Goal: Task Accomplishment & Management: Complete application form

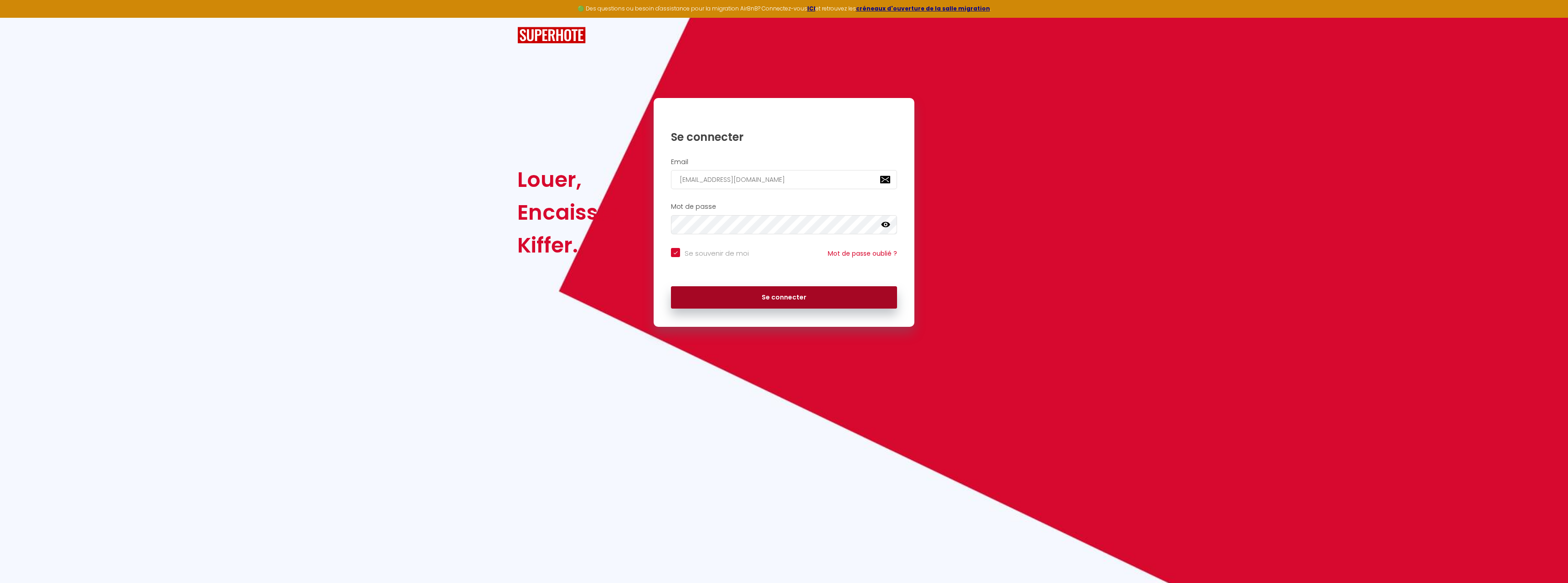
click at [794, 299] on button "Se connecter" at bounding box center [784, 298] width 226 height 23
checkbox input "true"
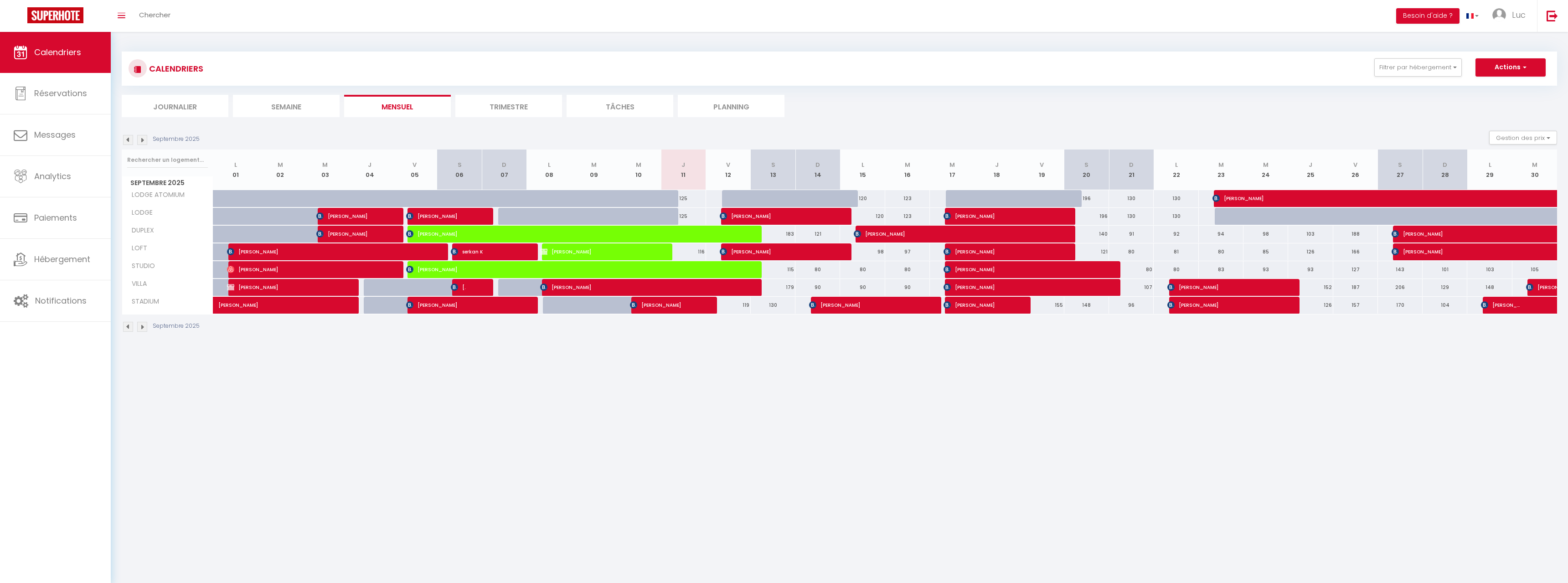
click at [518, 107] on li "Trimestre" at bounding box center [508, 106] width 106 height 22
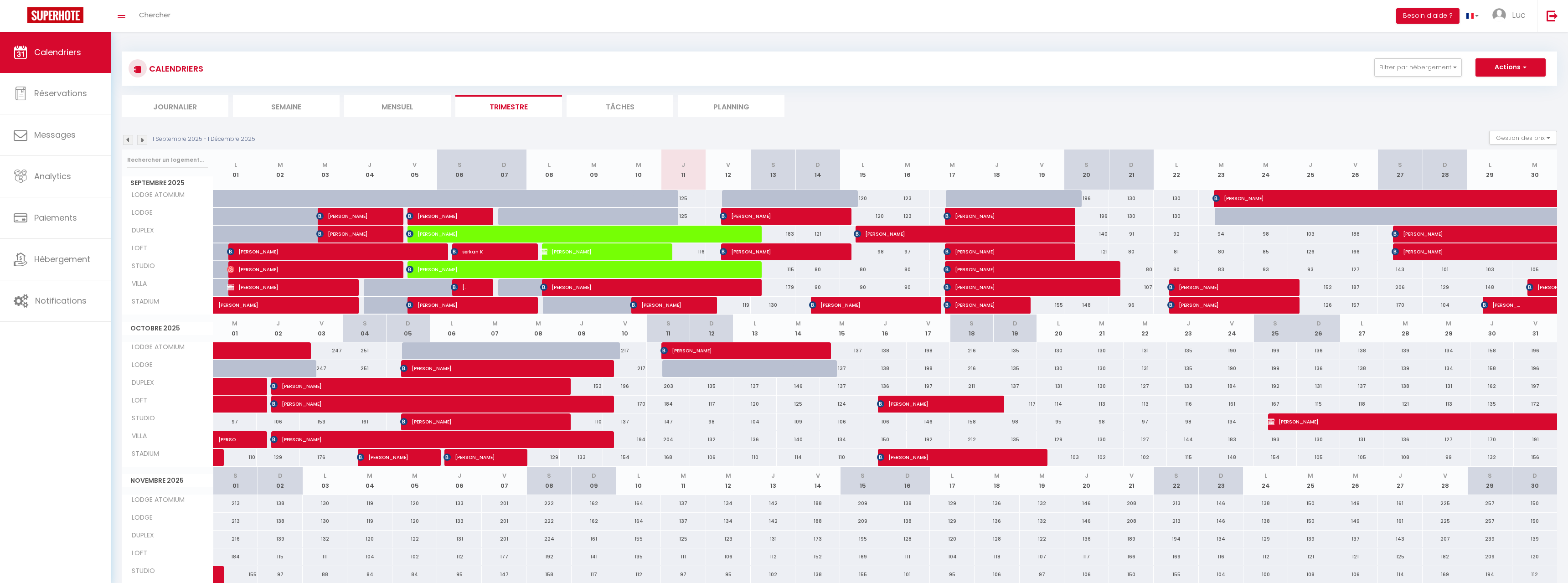
click at [584, 388] on div "153" at bounding box center [581, 386] width 44 height 17
type input "153"
type input "Jeu 09 Octobre 2025"
type input "Ven 10 Octobre 2025"
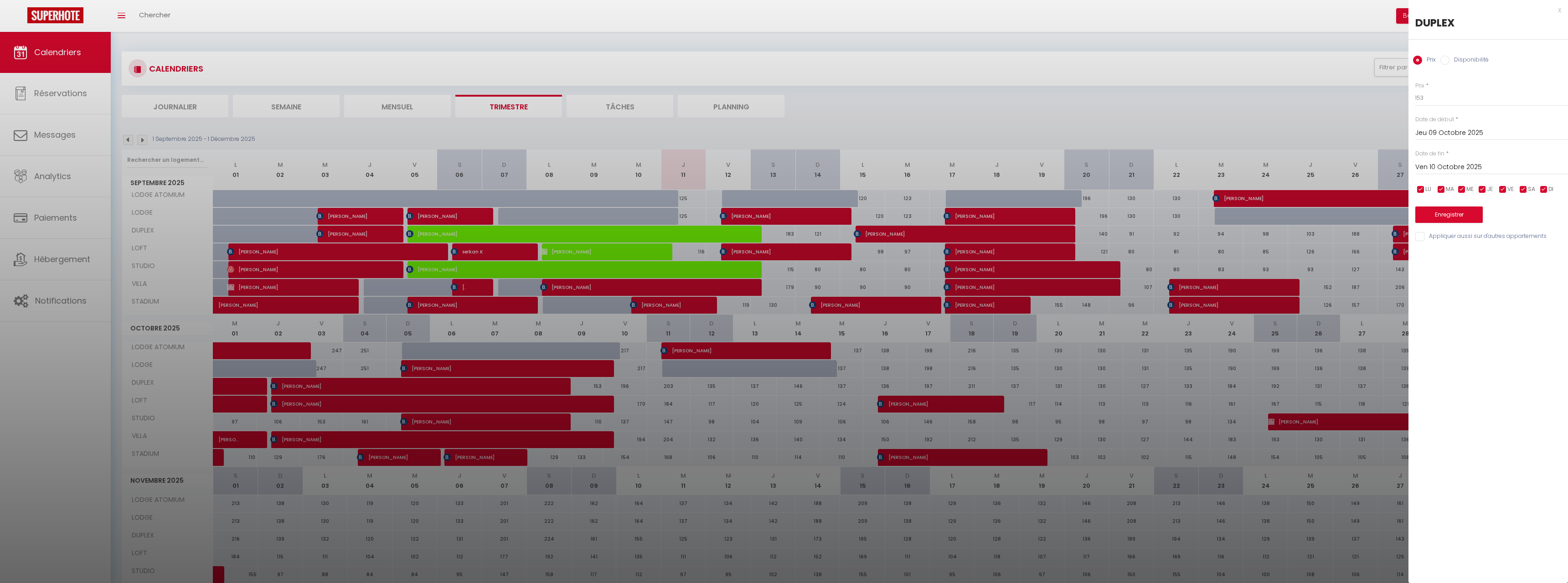
click at [54, 91] on div at bounding box center [784, 291] width 1568 height 583
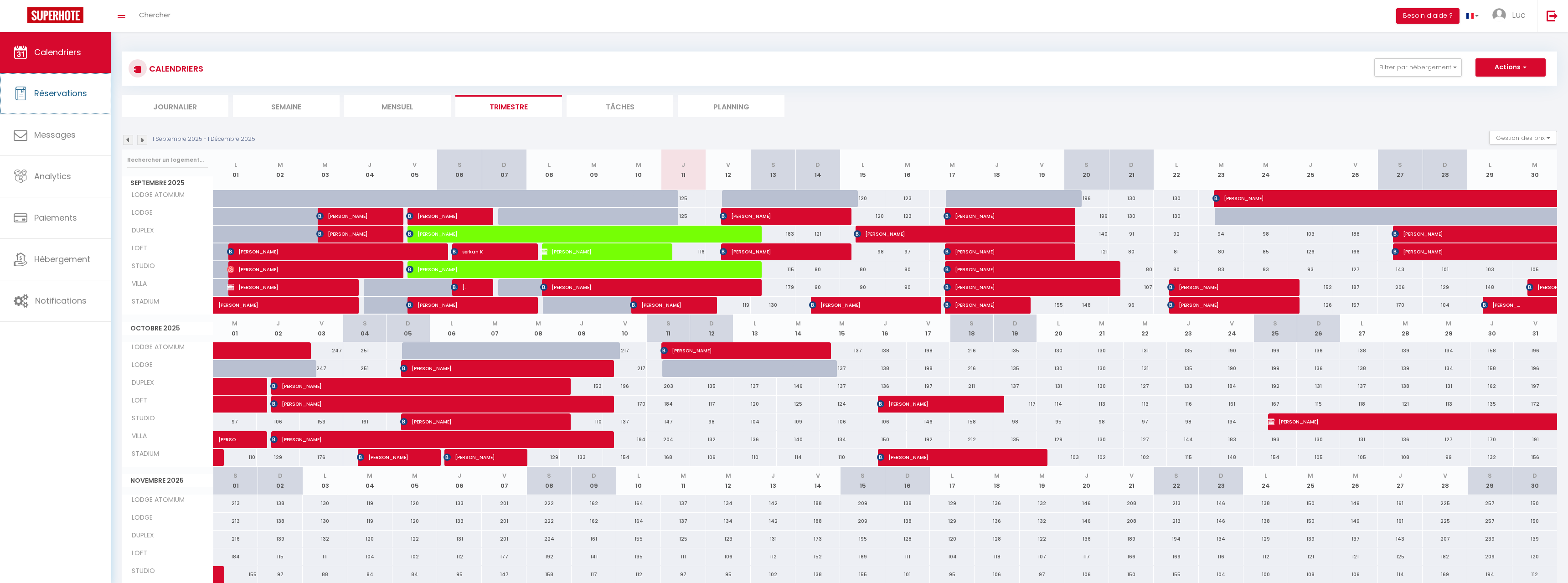
click at [54, 91] on span "Réservations" at bounding box center [60, 93] width 53 height 11
select select "not_cancelled"
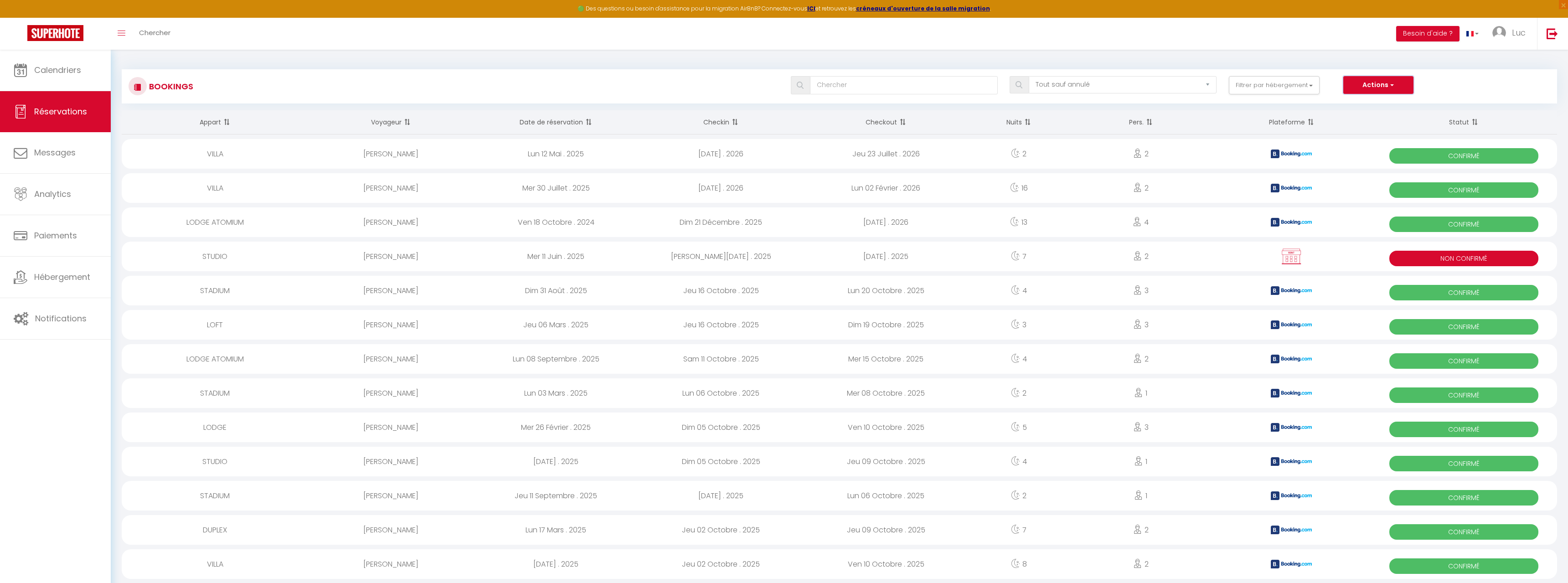
click at [1394, 83] on span "button" at bounding box center [1391, 85] width 5 height 9
click at [1375, 104] on link "Nouvelle Réservation" at bounding box center [1364, 105] width 98 height 12
select select
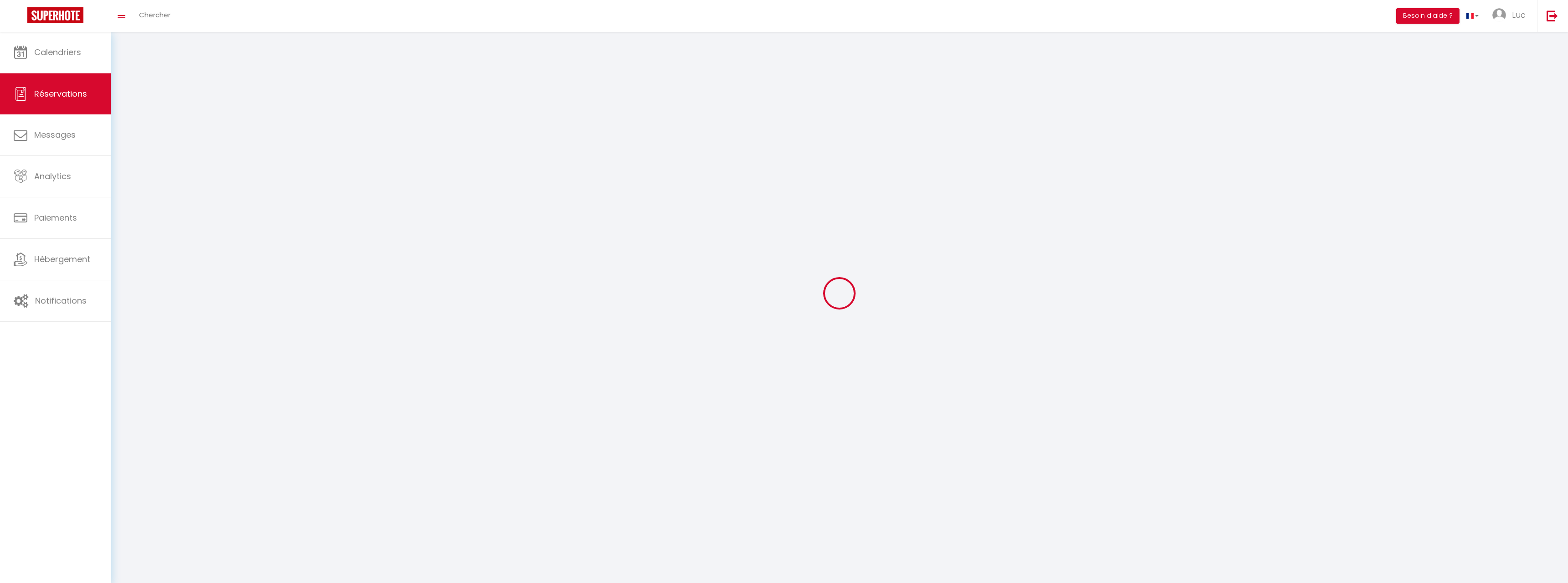
select select
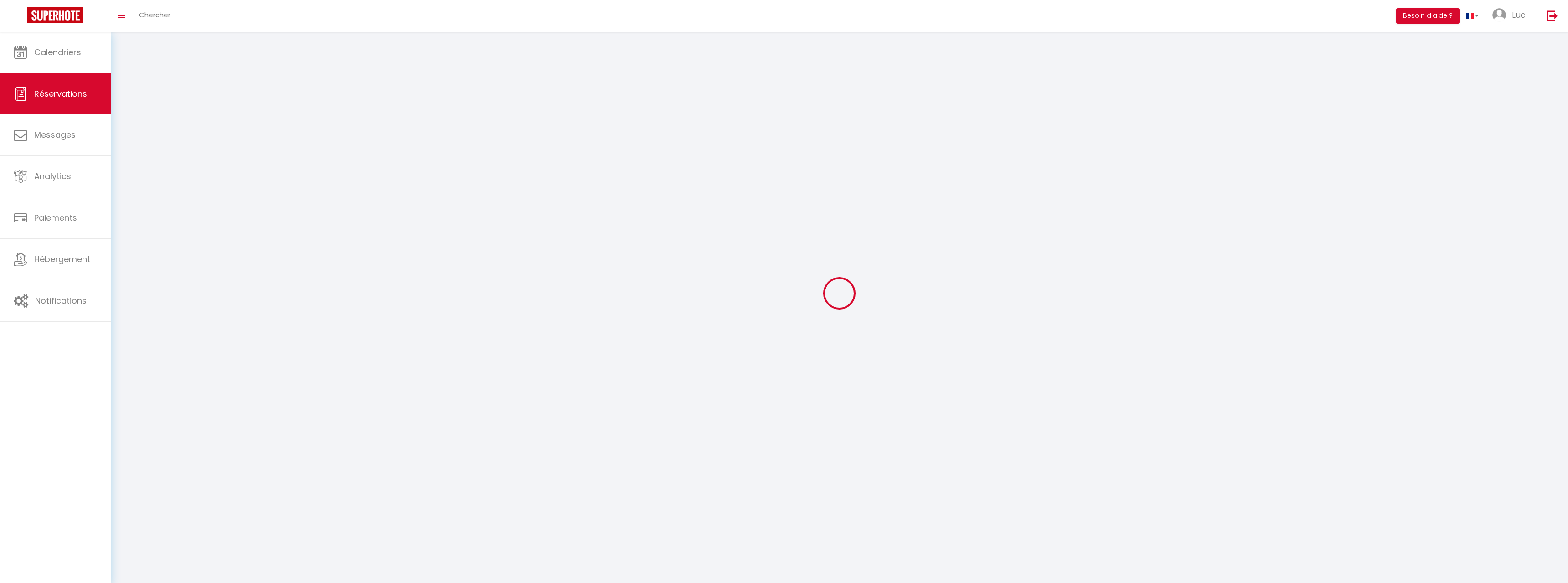
select select
checkbox input "false"
select select
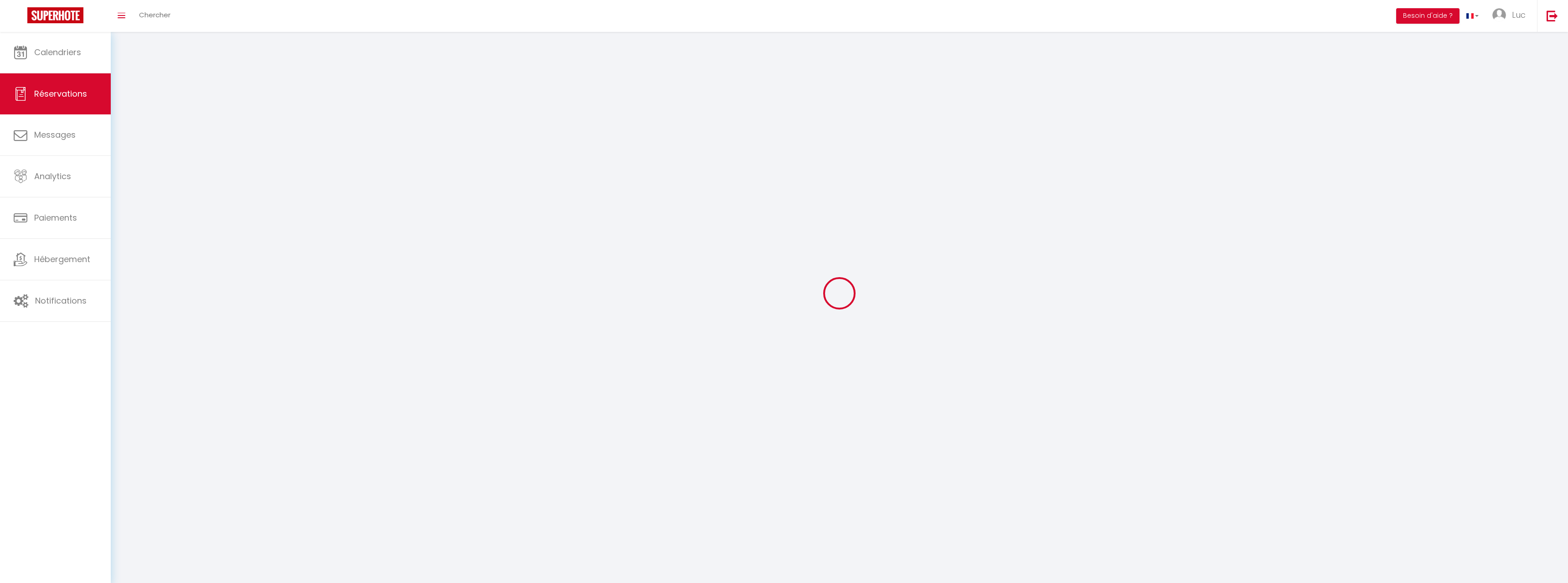
select select
checkbox input "false"
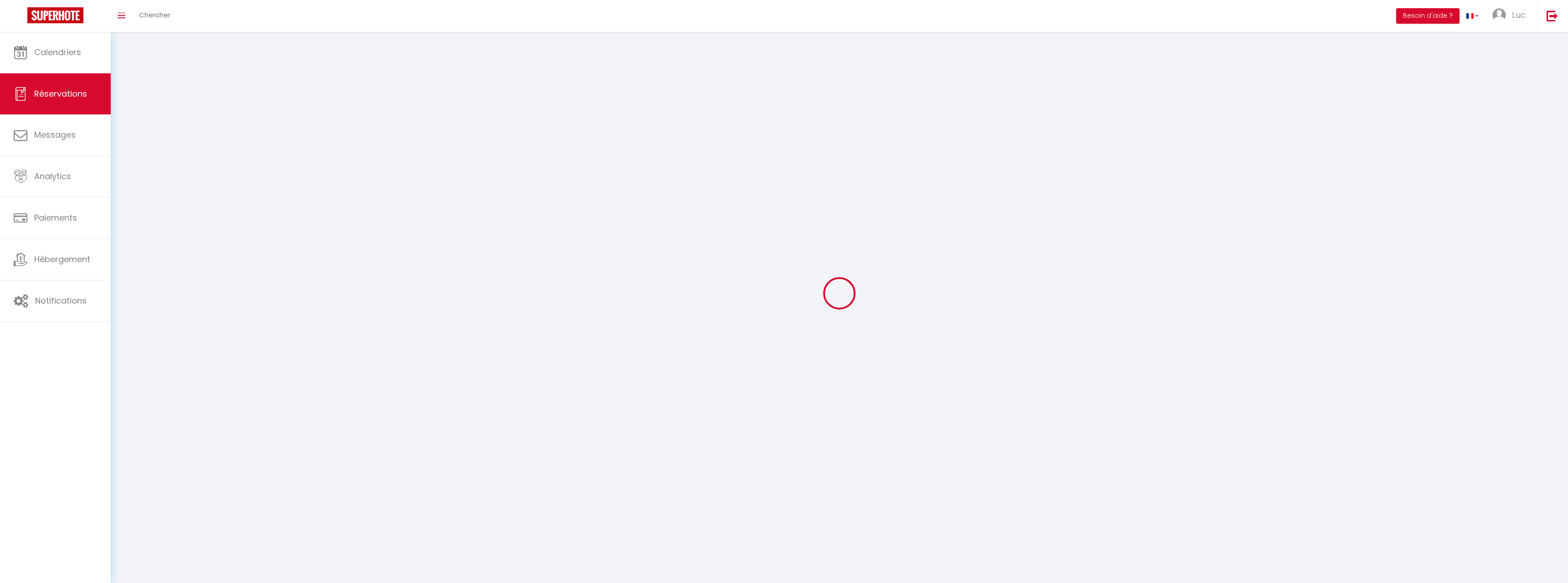
select select
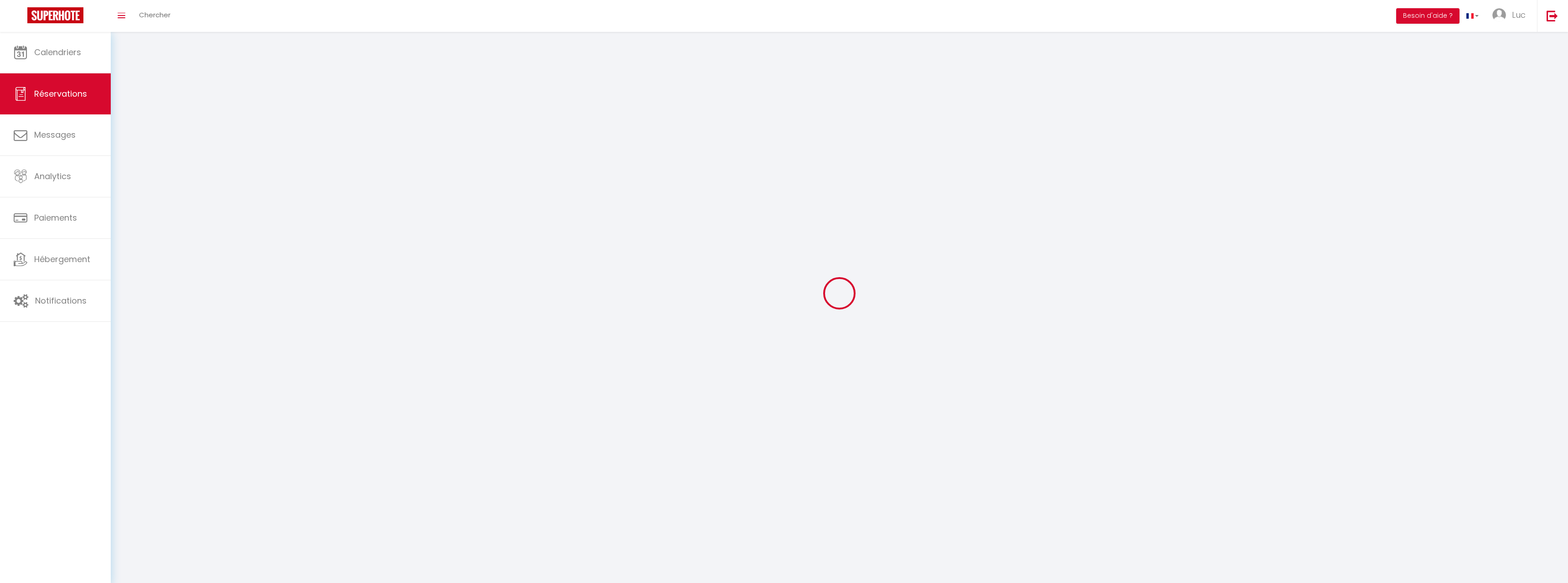
checkbox input "false"
select select
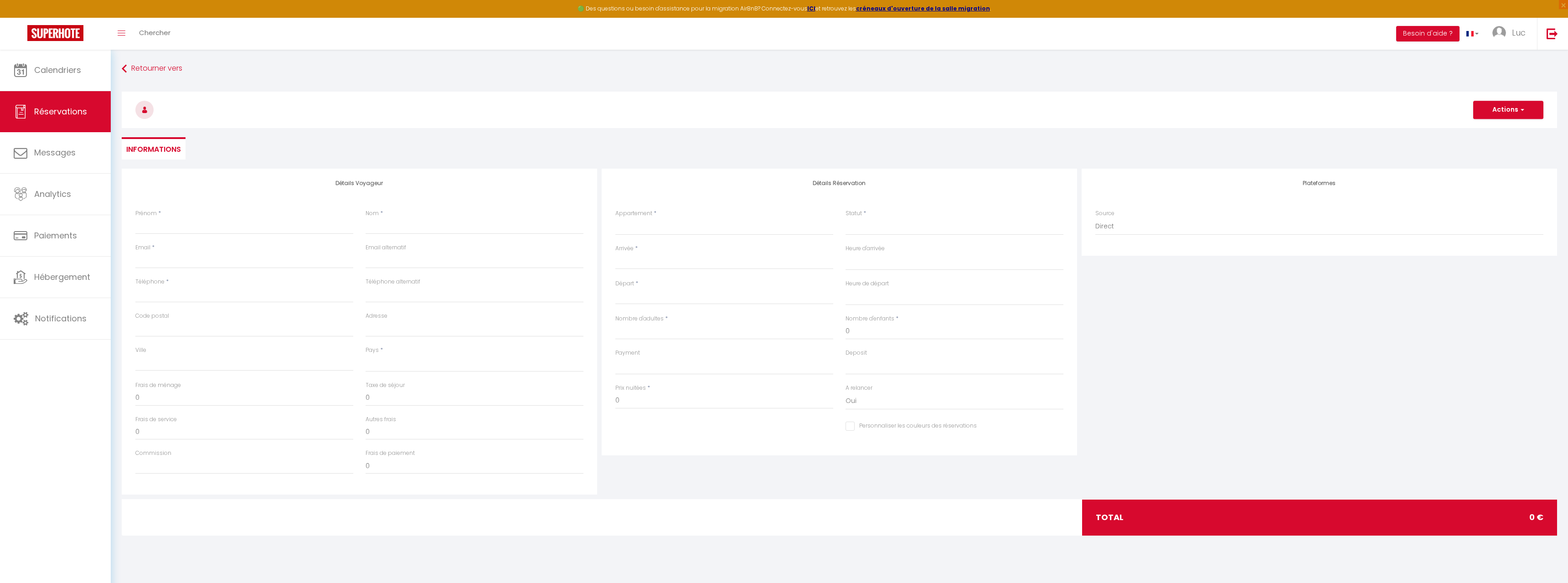
select select
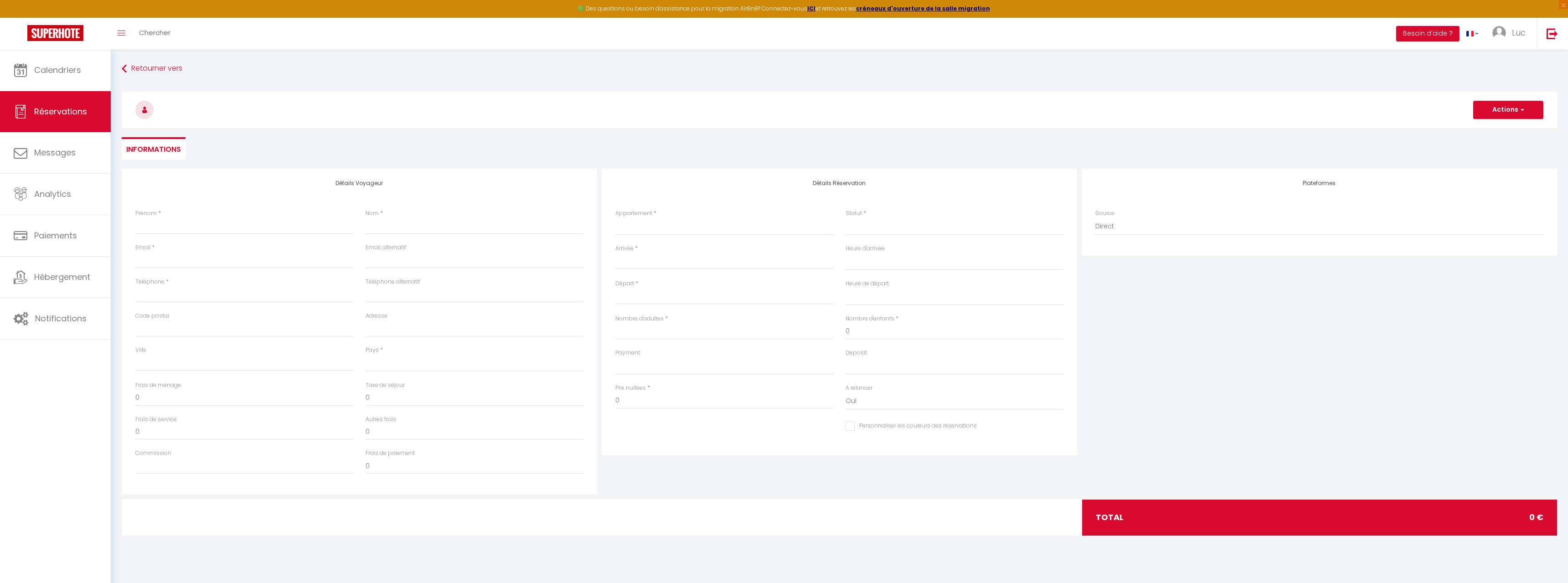
select select
checkbox input "false"
select select
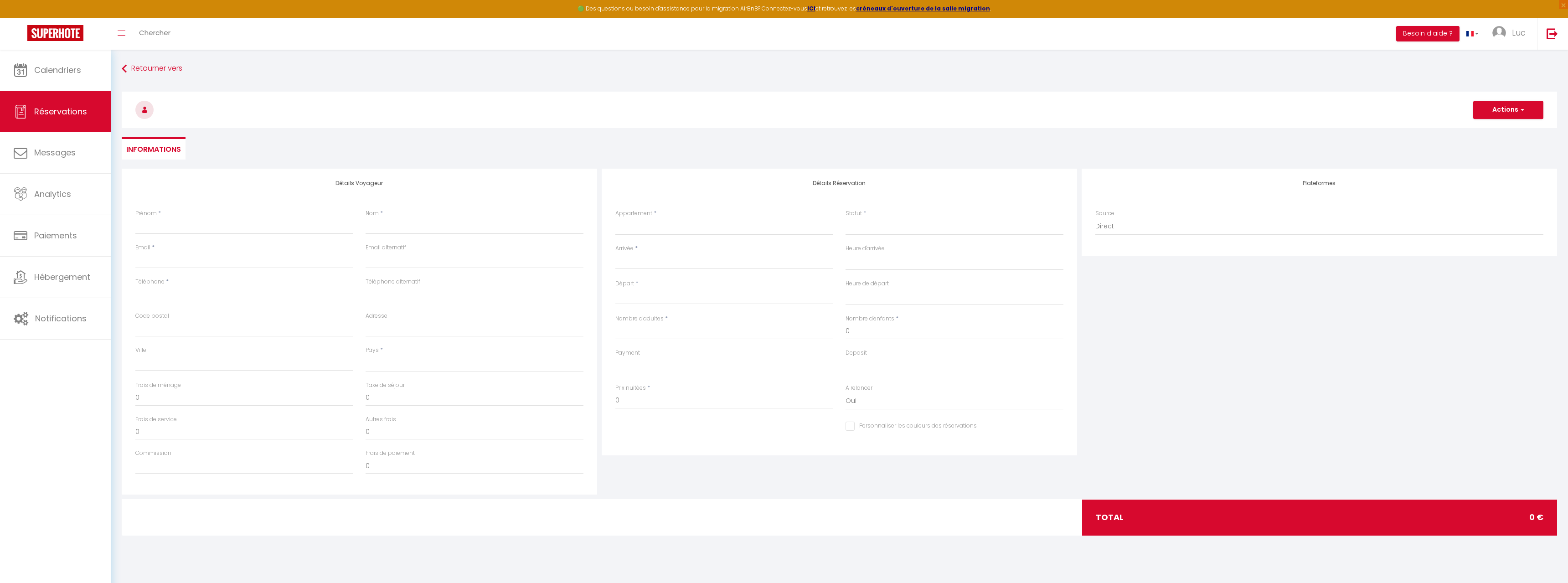
select select
checkbox input "false"
select select
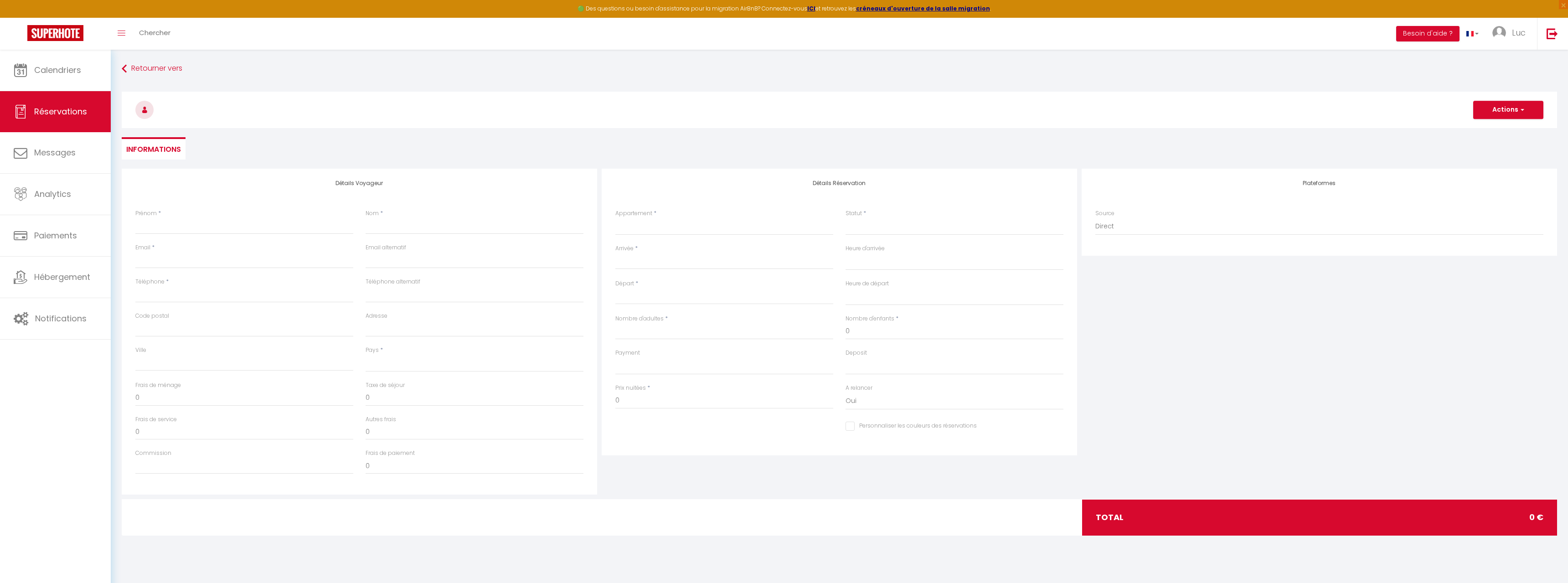
select select
click at [615, 218] on select "[GEOGRAPHIC_DATA]" at bounding box center [724, 226] width 218 height 17
select select "15221"
click option "DUPLEX" at bounding box center [0, 0] width 0 height 0
select select
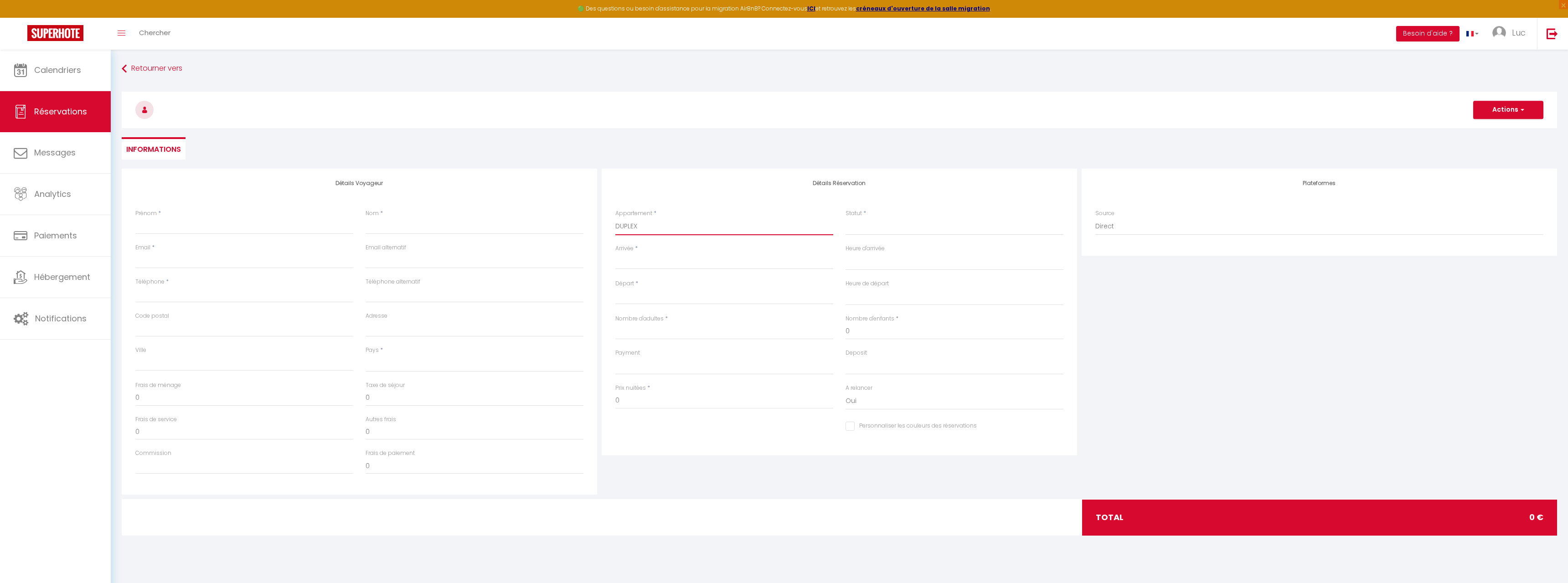
select select
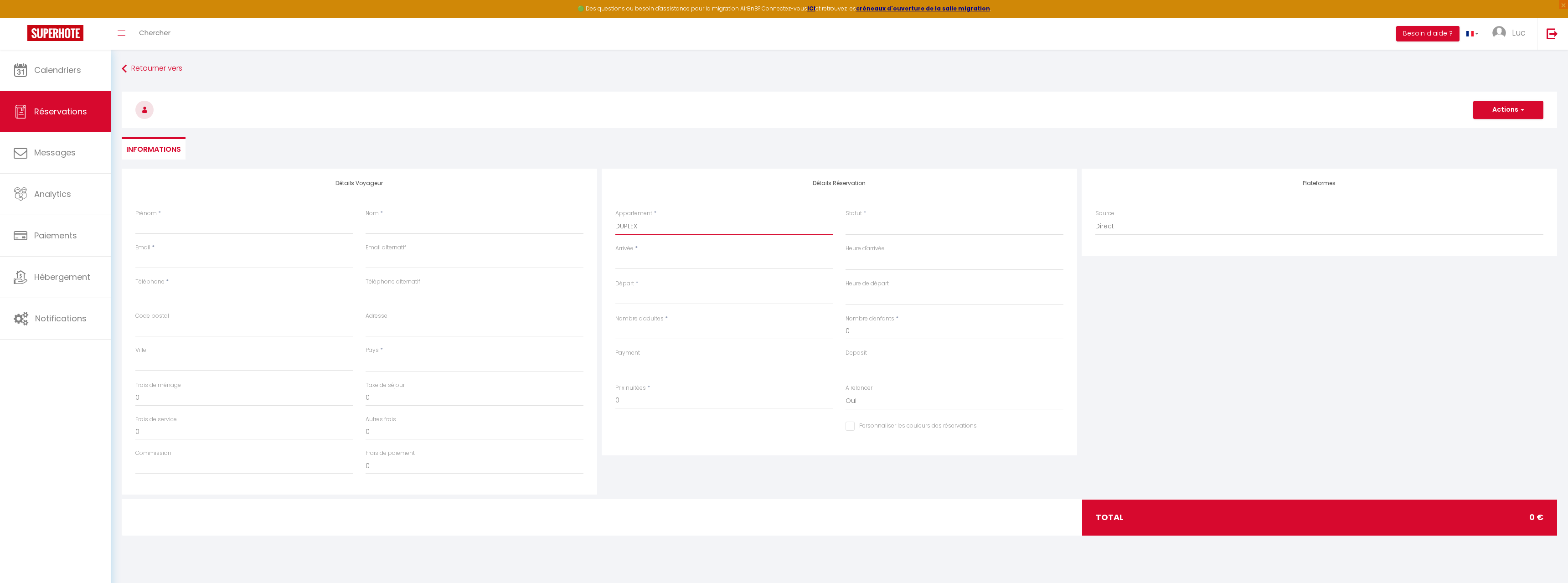
checkbox input "false"
select select
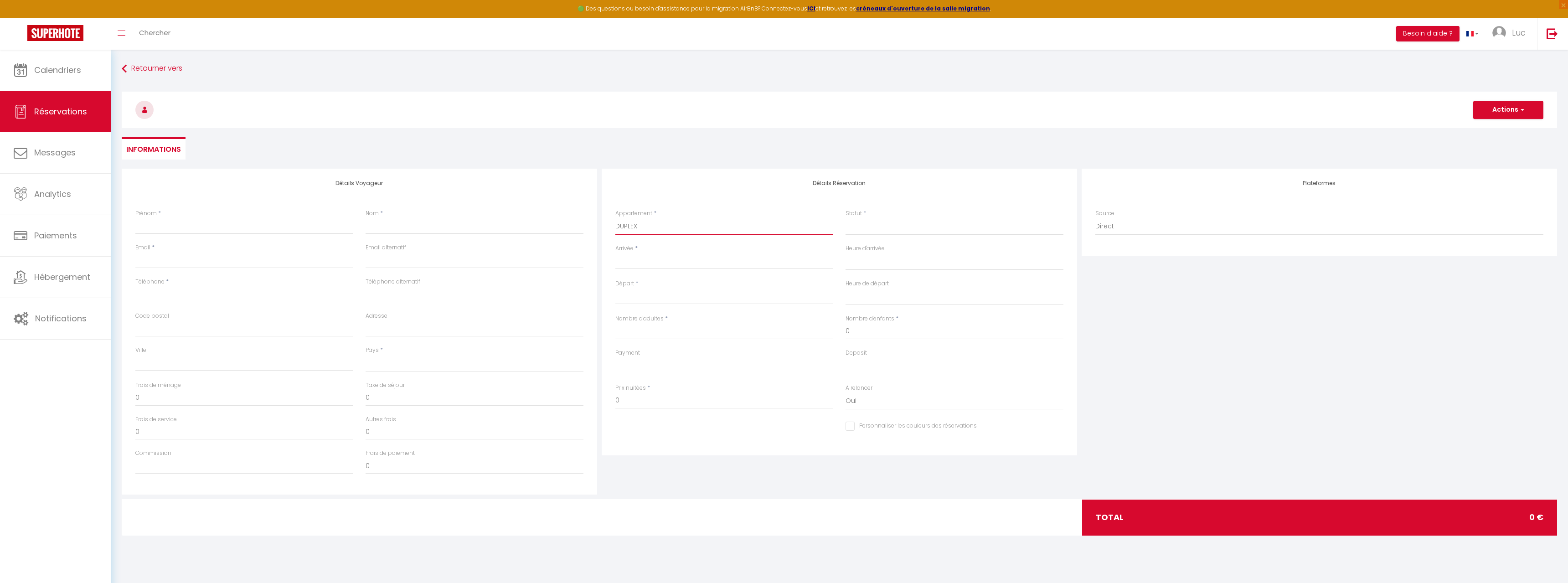
select select
checkbox input "false"
click at [665, 258] on input "Arrivée" at bounding box center [724, 262] width 218 height 12
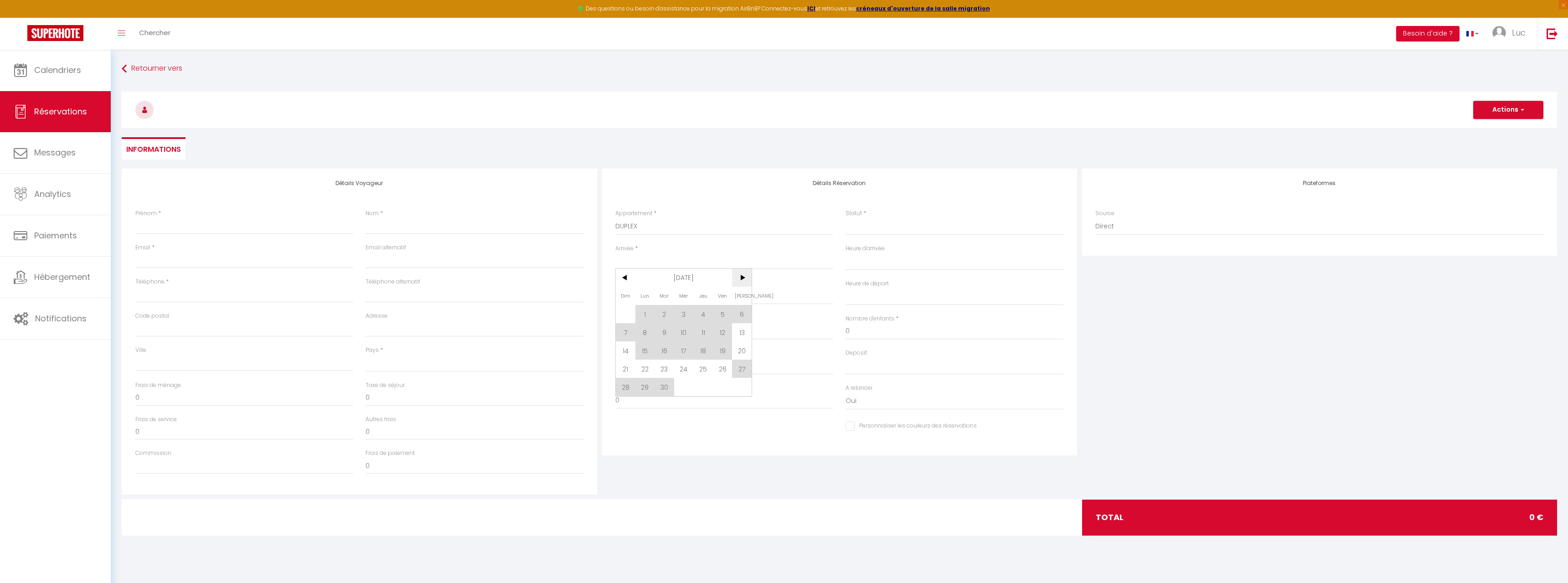
click at [743, 281] on span ">" at bounding box center [741, 277] width 19 height 18
click at [703, 335] on span "9" at bounding box center [703, 332] width 19 height 18
select select
type input "Jeu 09 Octobre 2025"
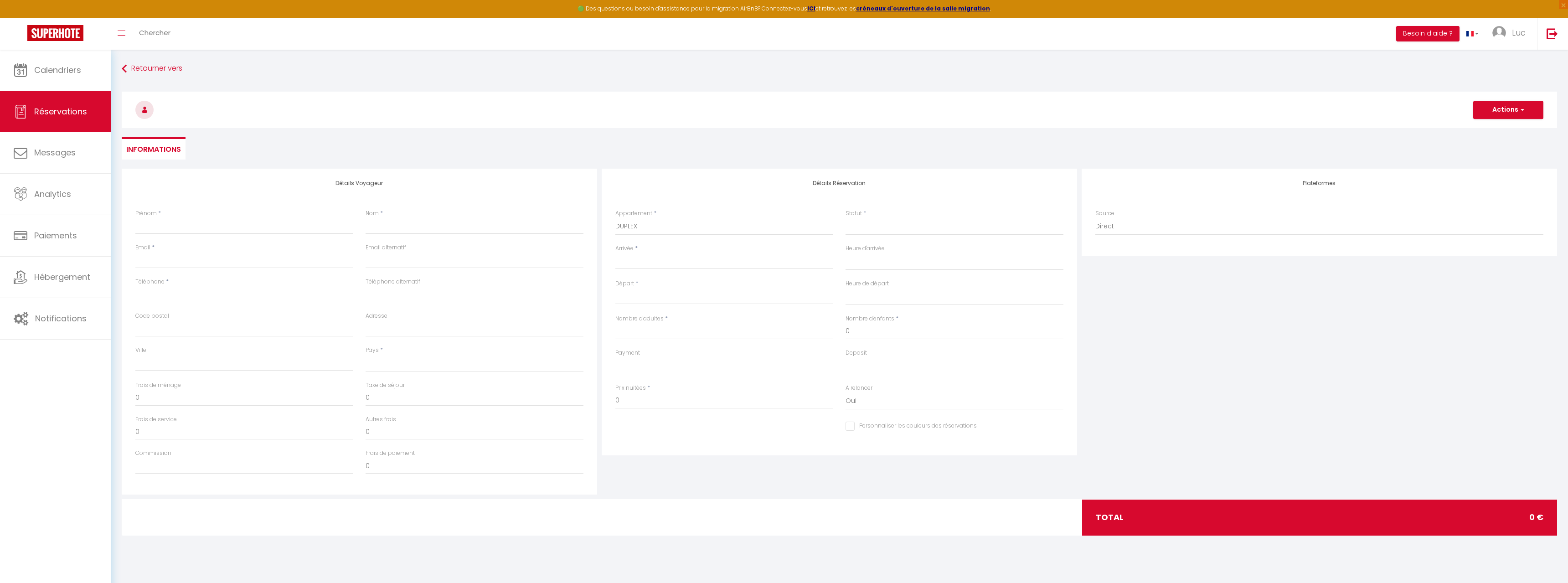
select select
type input "Ven 10 Octobre 2025"
select select
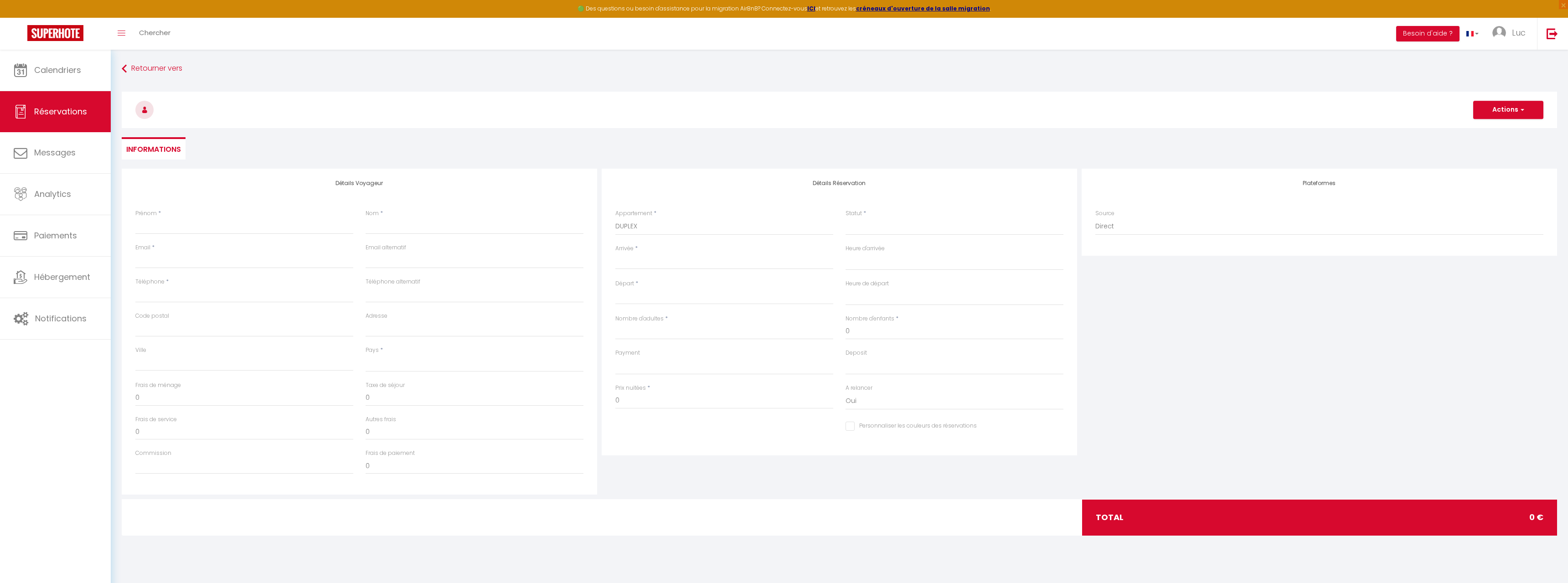
checkbox input "false"
click at [667, 333] on input "Nombre d'adultes" at bounding box center [724, 331] width 218 height 17
click at [668, 333] on input "Nombre d'adultes" at bounding box center [724, 331] width 218 height 17
type input "3"
select select
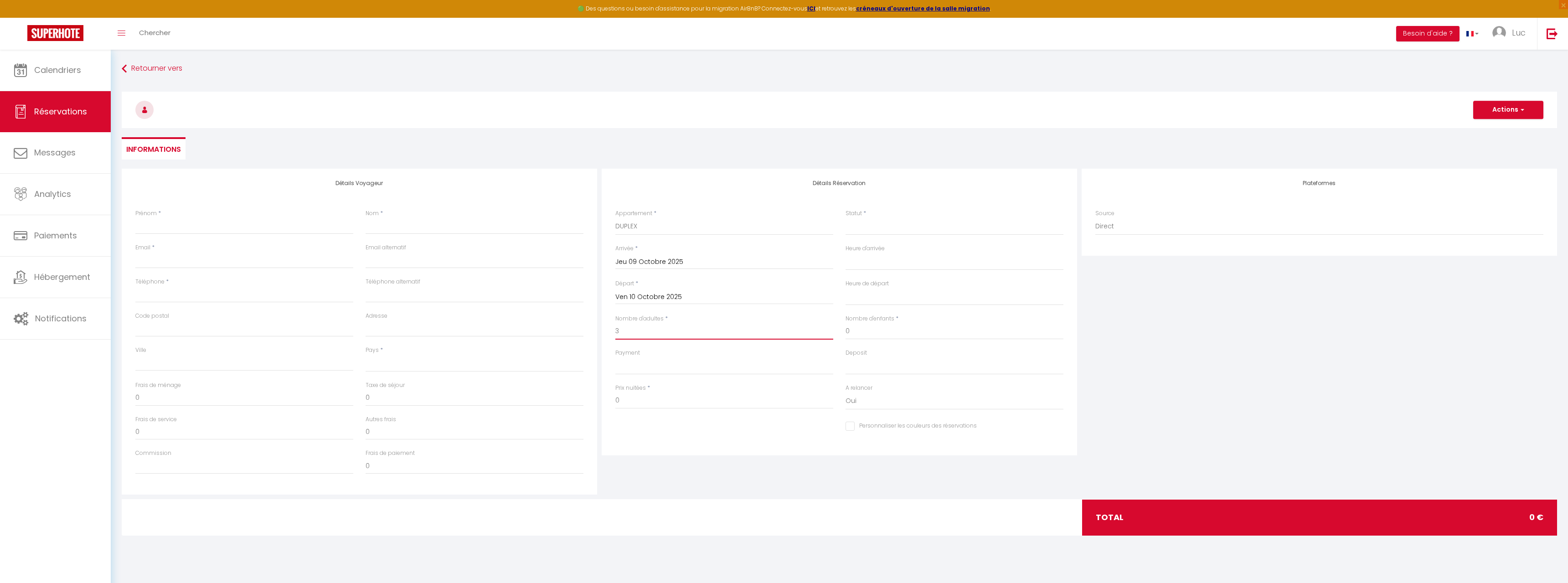
select select
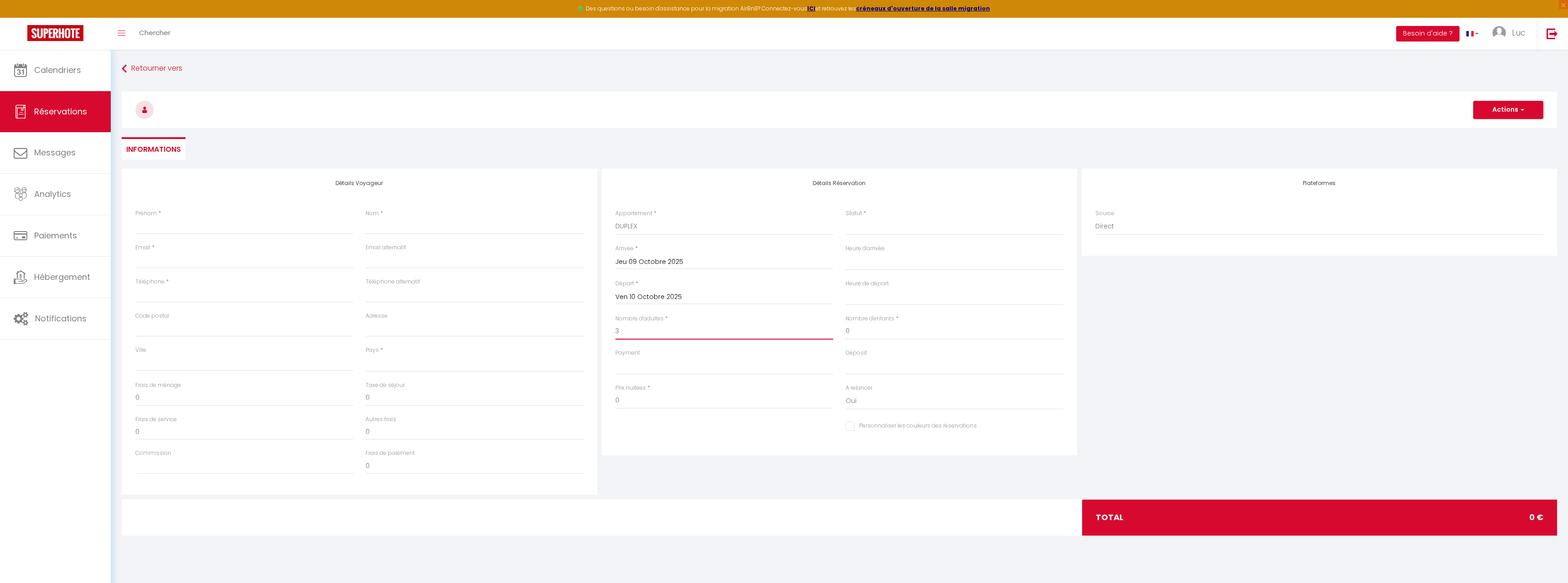
checkbox input "false"
select select
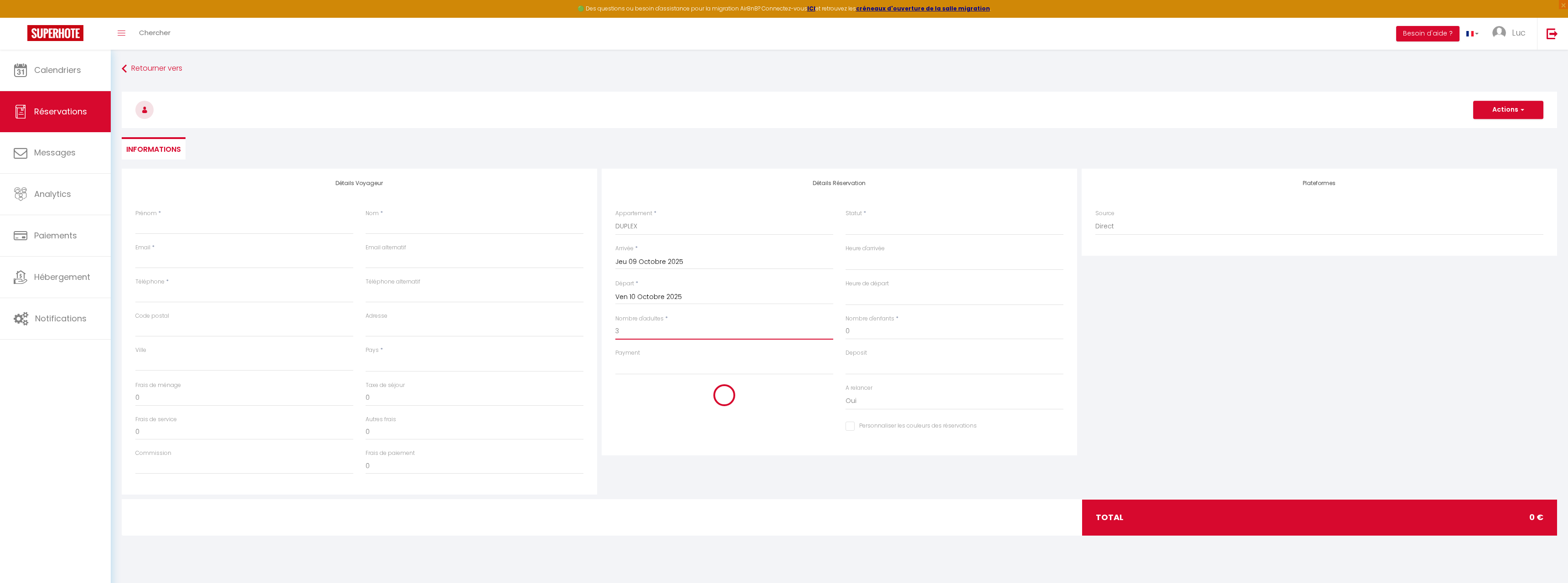
select select
checkbox input "false"
type input "3"
click at [870, 335] on input "0" at bounding box center [954, 331] width 218 height 17
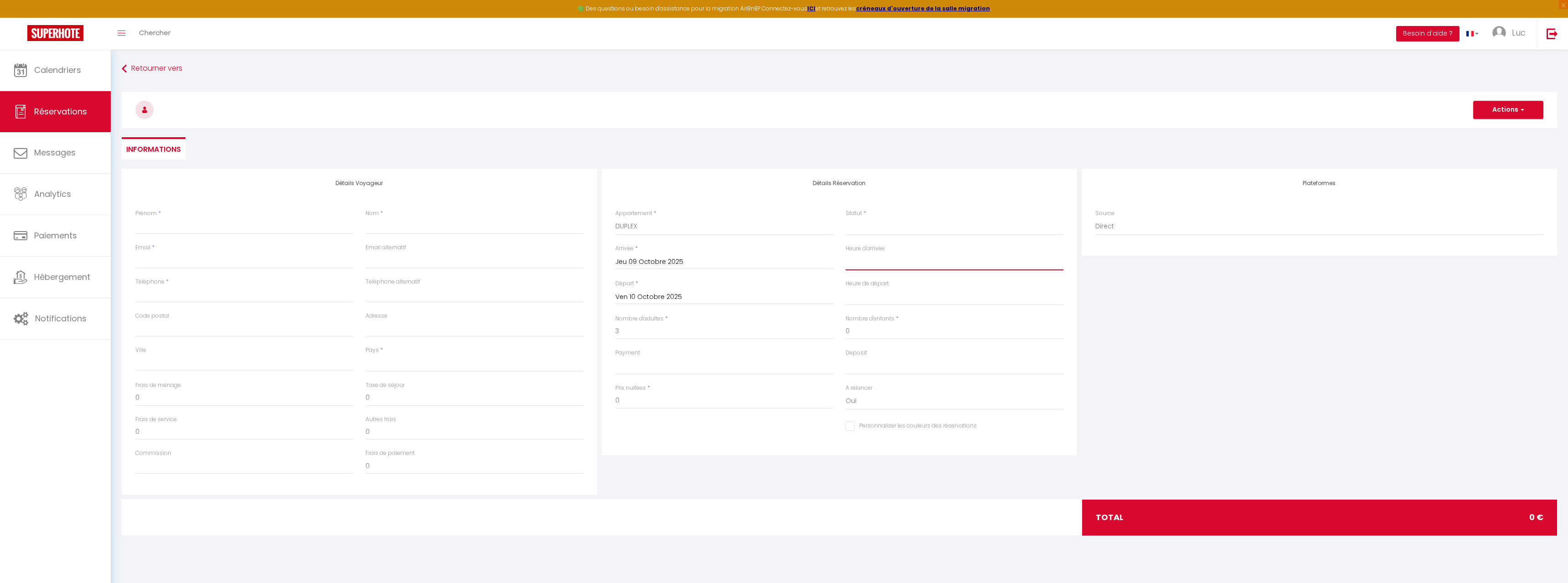
click at [846, 253] on select "00:00 00:30 01:00 01:30 02:00 02:30 03:00 03:30 04:00 04:30 05:00 05:30 06:00 0…" at bounding box center [954, 262] width 218 height 17
select select "10:00"
click option "10:00" at bounding box center [0, 0] width 0 height 0
select select
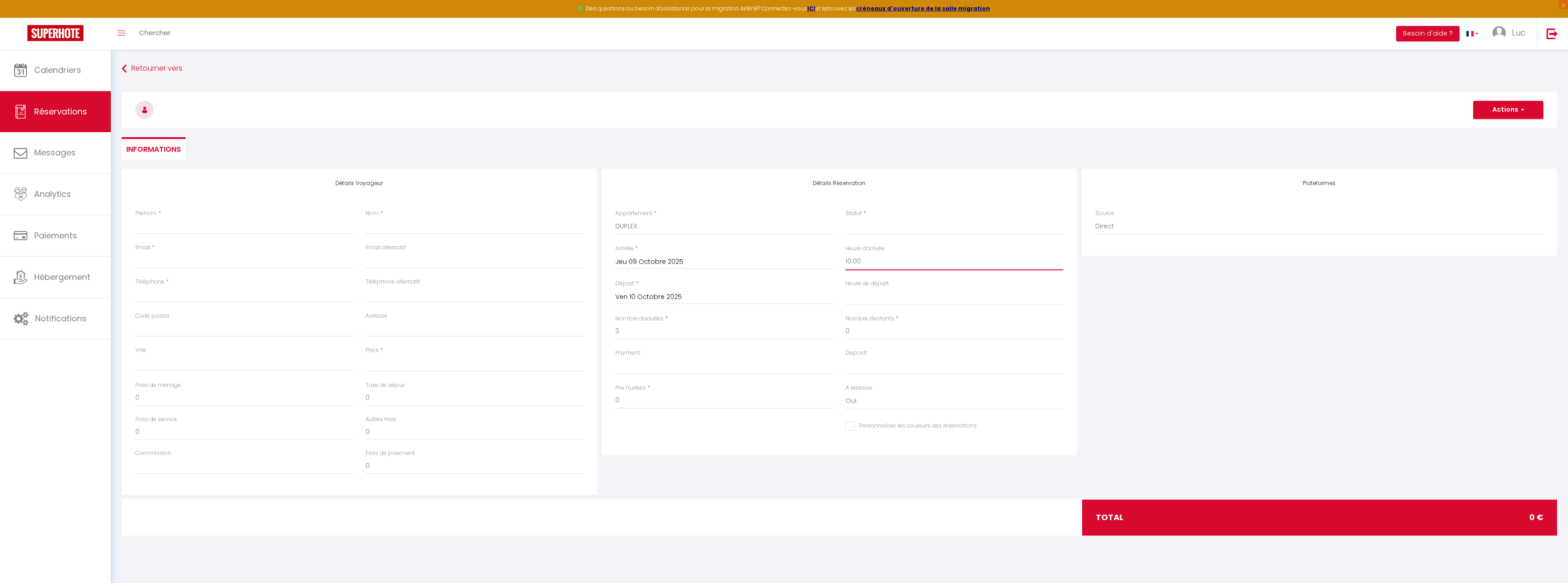
select select
checkbox input "false"
click at [846, 253] on select "00:00 00:30 01:00 01:30 02:00 02:30 03:00 03:30 04:00 04:30 05:00 05:30 06:00 0…" at bounding box center [954, 262] width 218 height 17
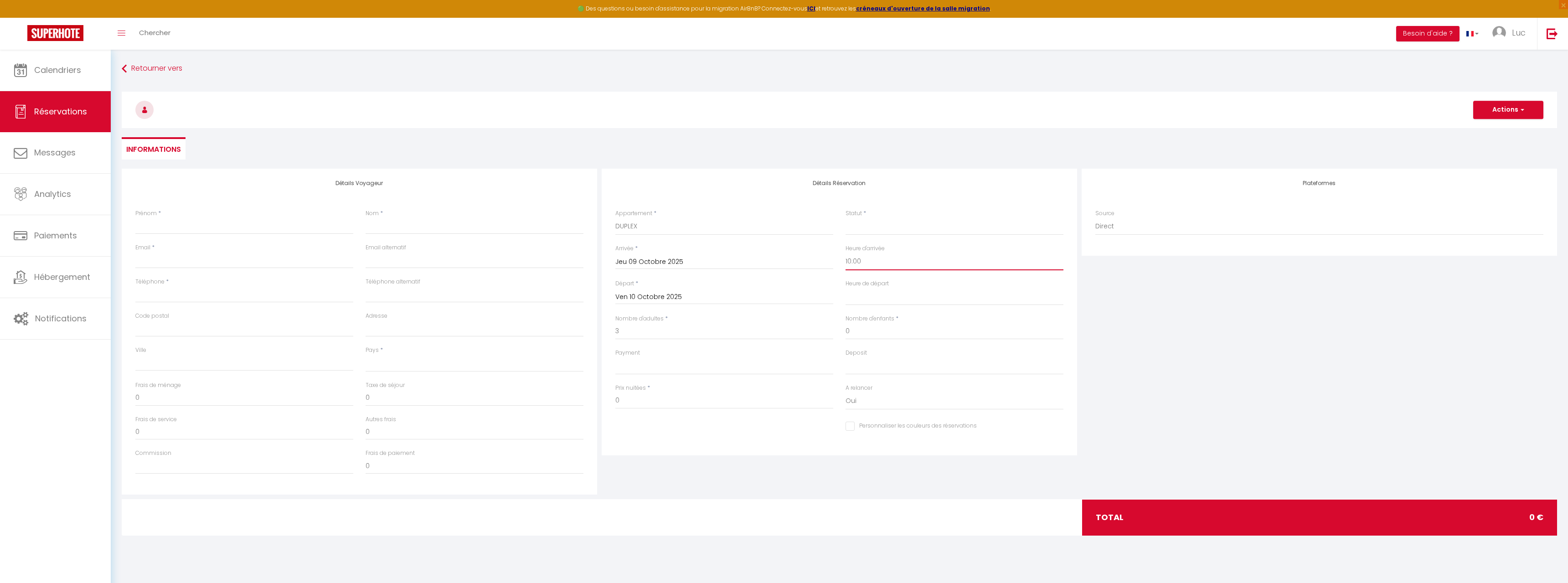
select select "17:00"
click option "17:00" at bounding box center [0, 0] width 0 height 0
select select
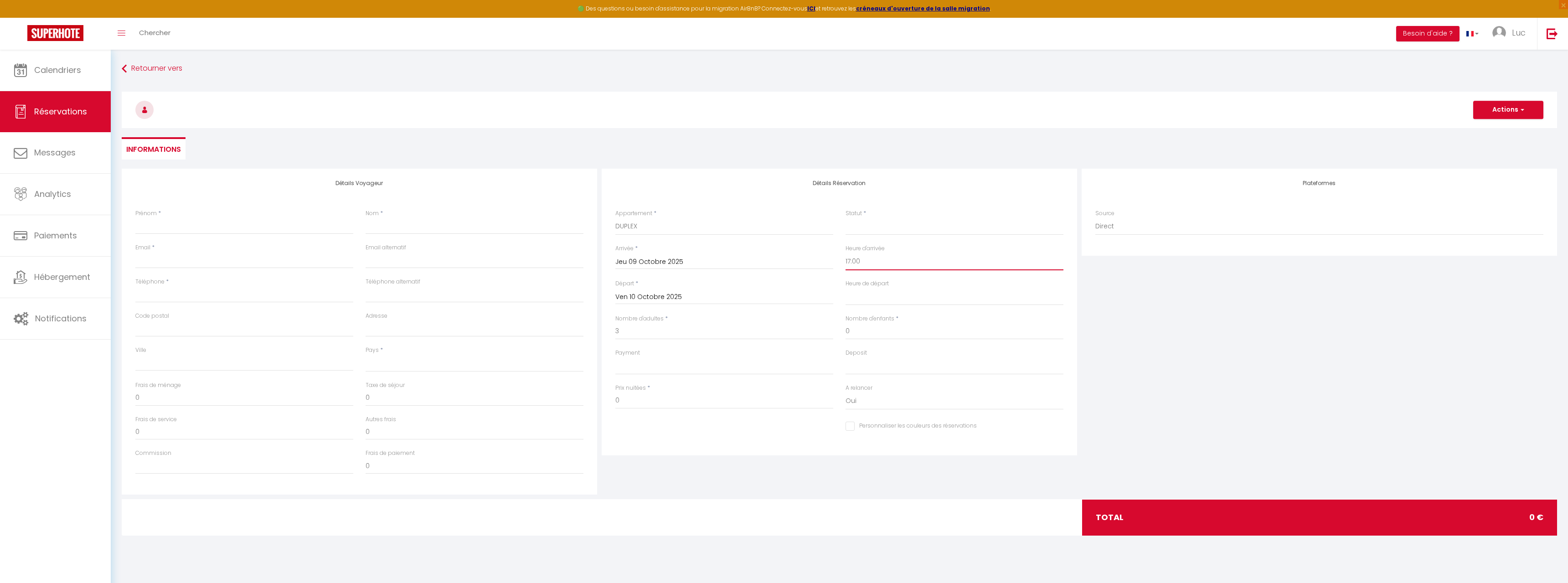
select select
checkbox input "false"
click at [846, 288] on select "00:00 00:30 01:00 01:30 02:00 02:30 03:00 03:30 04:00 04:30 05:00 05:30 06:00 0…" at bounding box center [954, 297] width 218 height 17
select select "10:00"
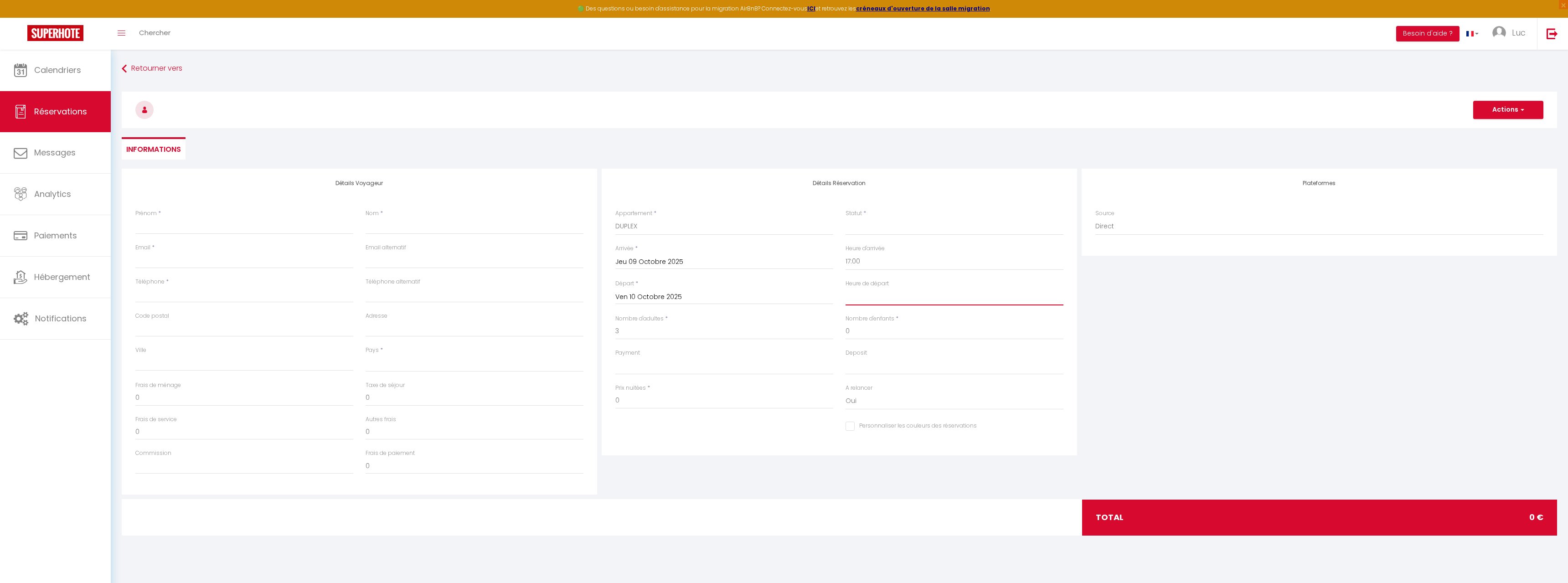
click option "10:00" at bounding box center [0, 0] width 0 height 0
select select
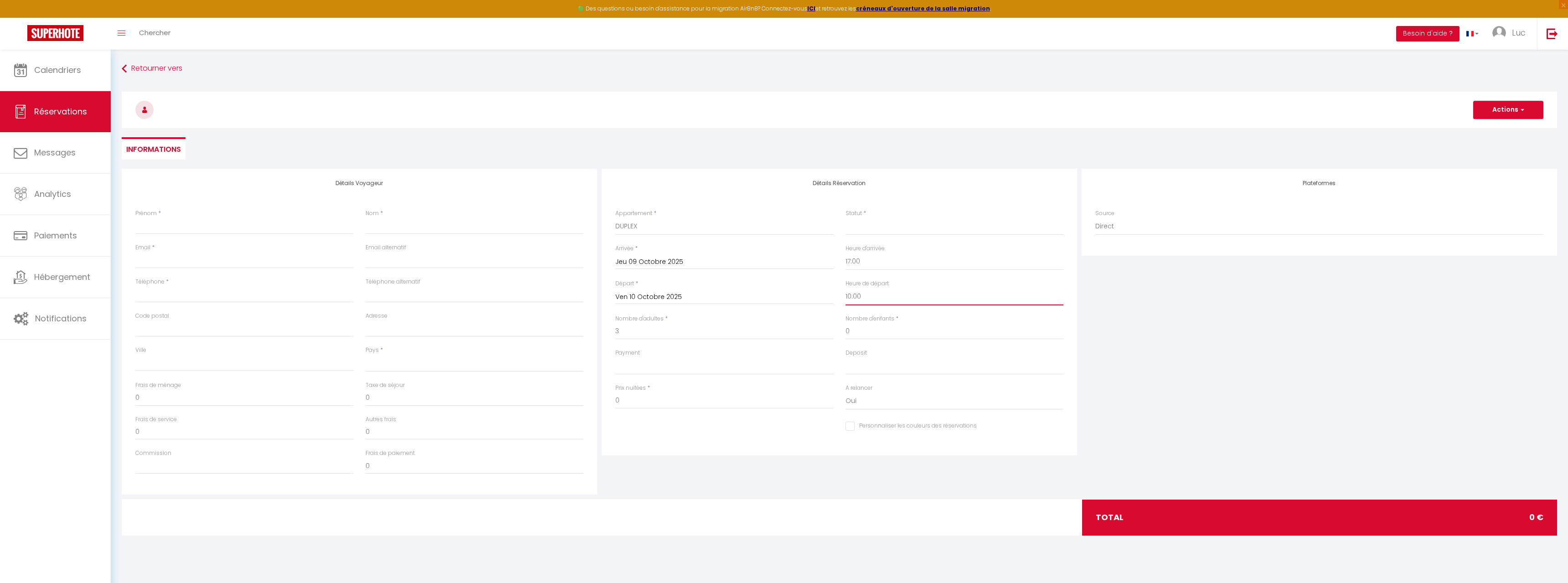
checkbox input "false"
click at [846, 218] on select "Confirmé Non Confirmé [PERSON_NAME] par le voyageur No Show Request" at bounding box center [954, 226] width 218 height 17
select select "1"
click option "Confirmé" at bounding box center [0, 0] width 0 height 0
select select
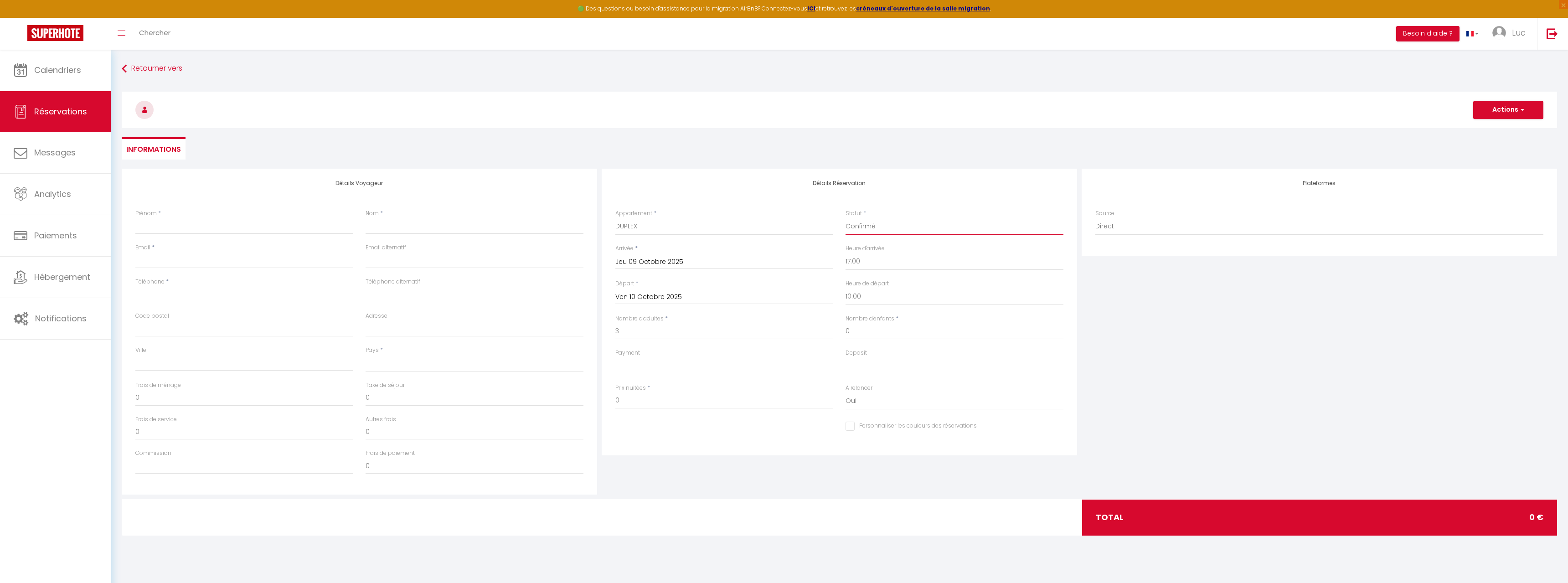
select select
checkbox input "false"
click at [615, 357] on select "OK KO" at bounding box center [724, 366] width 218 height 17
select select "10"
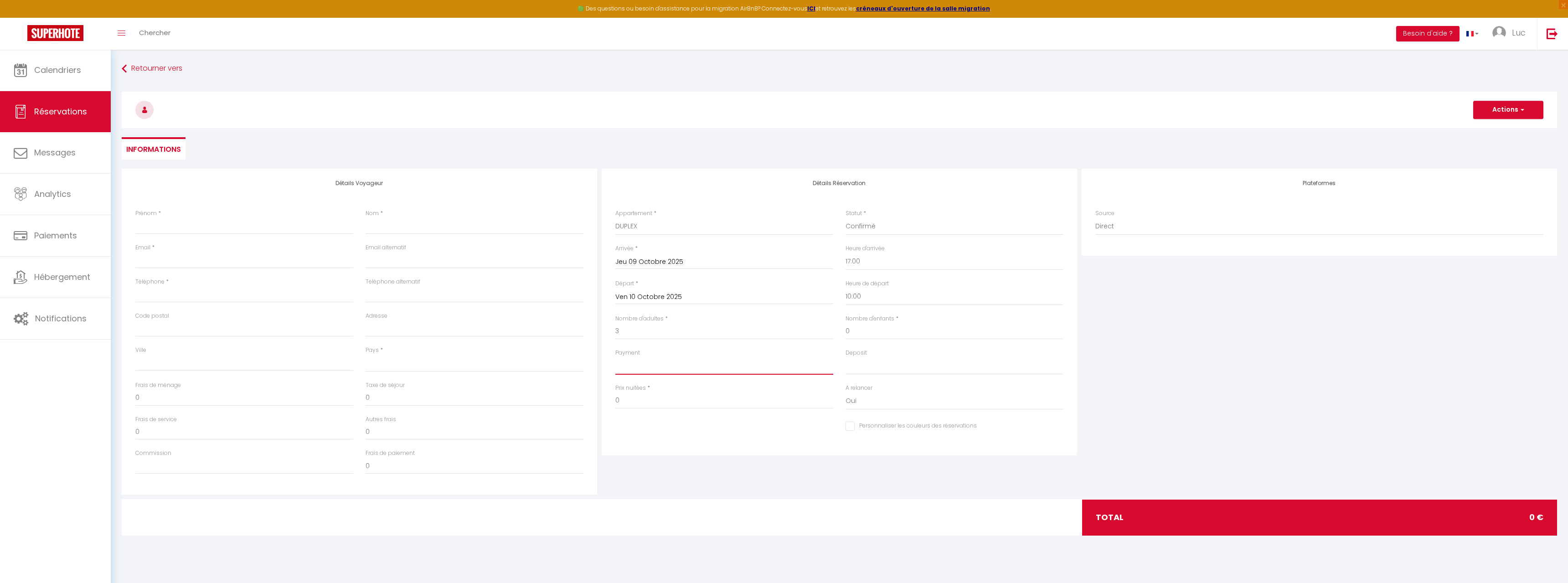
click option "KO" at bounding box center [0, 0] width 0 height 0
select select
checkbox input "false"
click at [846, 357] on select "OK KO" at bounding box center [954, 366] width 218 height 17
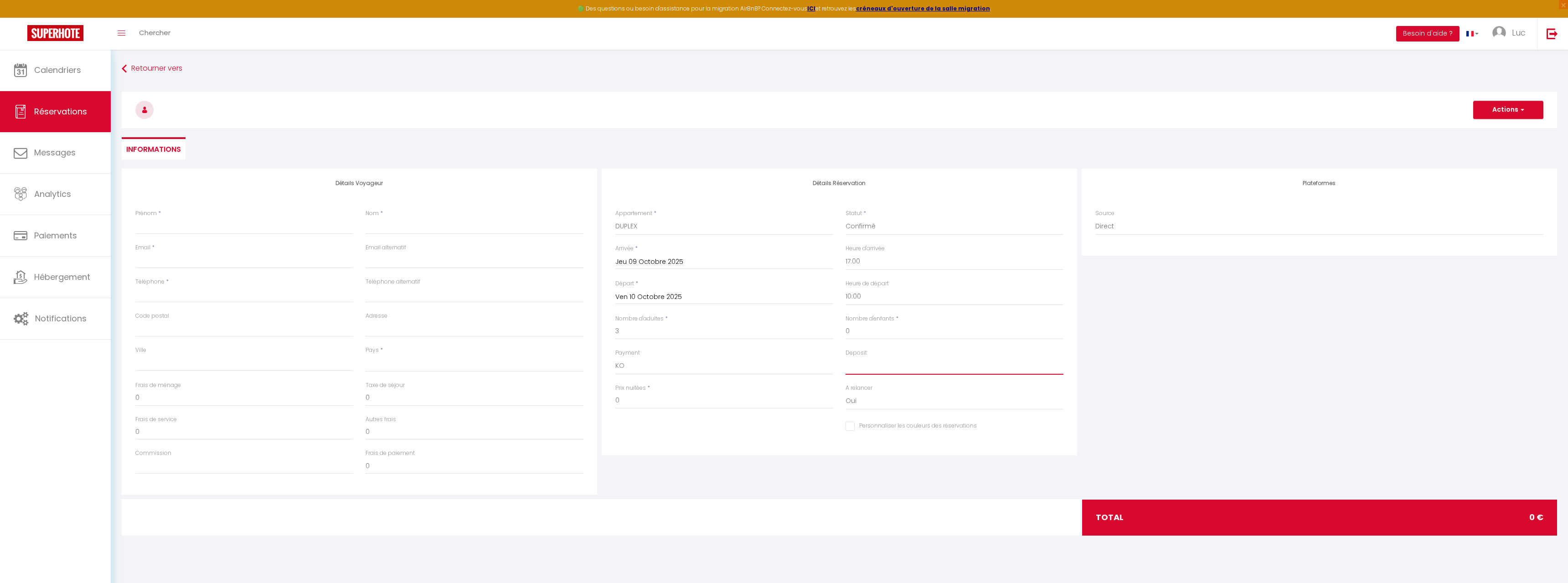
select select "14"
click option "KO" at bounding box center [0, 0] width 0 height 0
select select
checkbox input "false"
click at [846, 392] on select "Oui Non" at bounding box center [954, 401] width 218 height 17
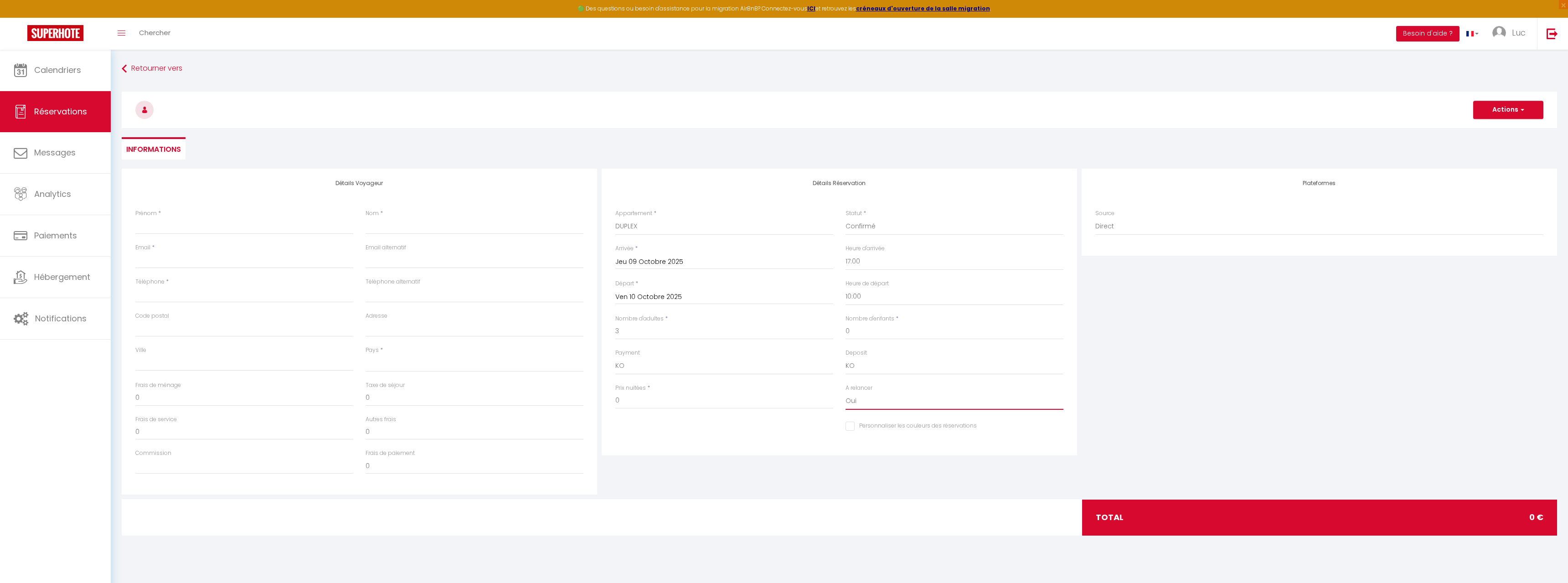
select select "0"
click option "Non" at bounding box center [0, 0] width 0 height 0
select select
checkbox input "false"
click at [646, 400] on input "0" at bounding box center [724, 400] width 218 height 17
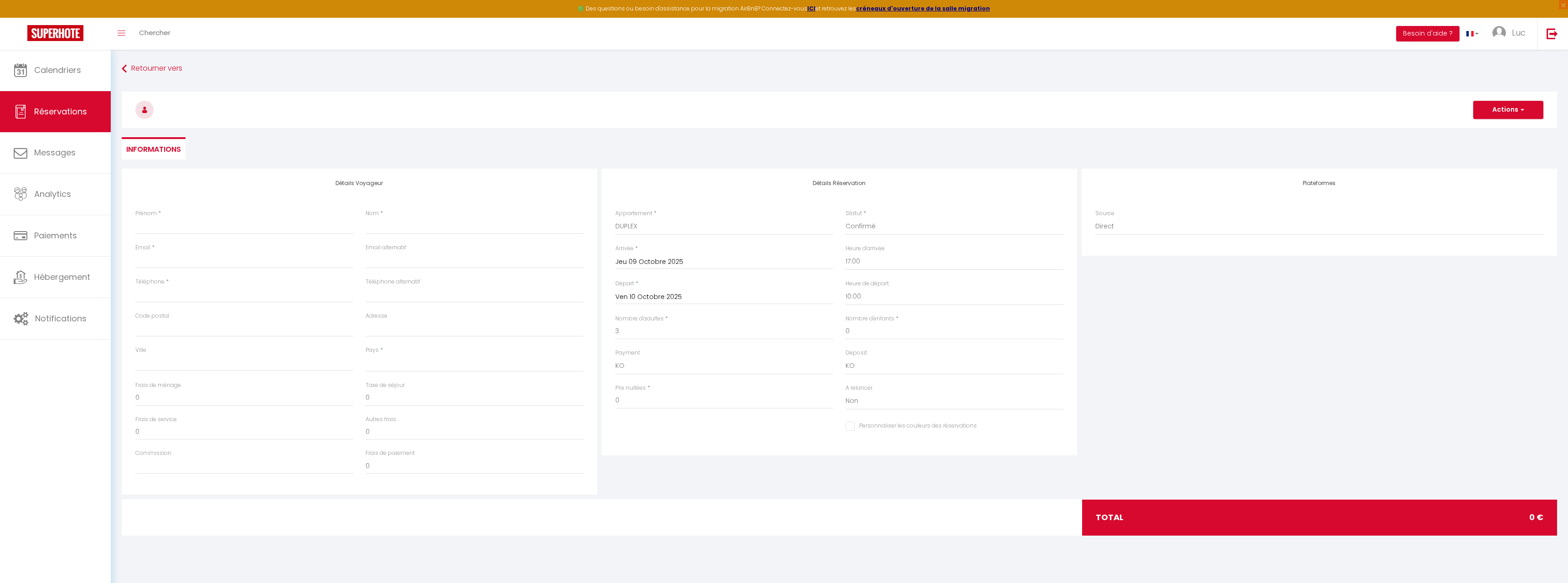
drag, startPoint x: 615, startPoint y: 399, endPoint x: 622, endPoint y: 401, distance: 7.3
click at [616, 399] on div "Prix nuitées * 0" at bounding box center [724, 401] width 230 height 35
click at [623, 402] on input "0" at bounding box center [724, 400] width 218 height 17
type input "02"
select select
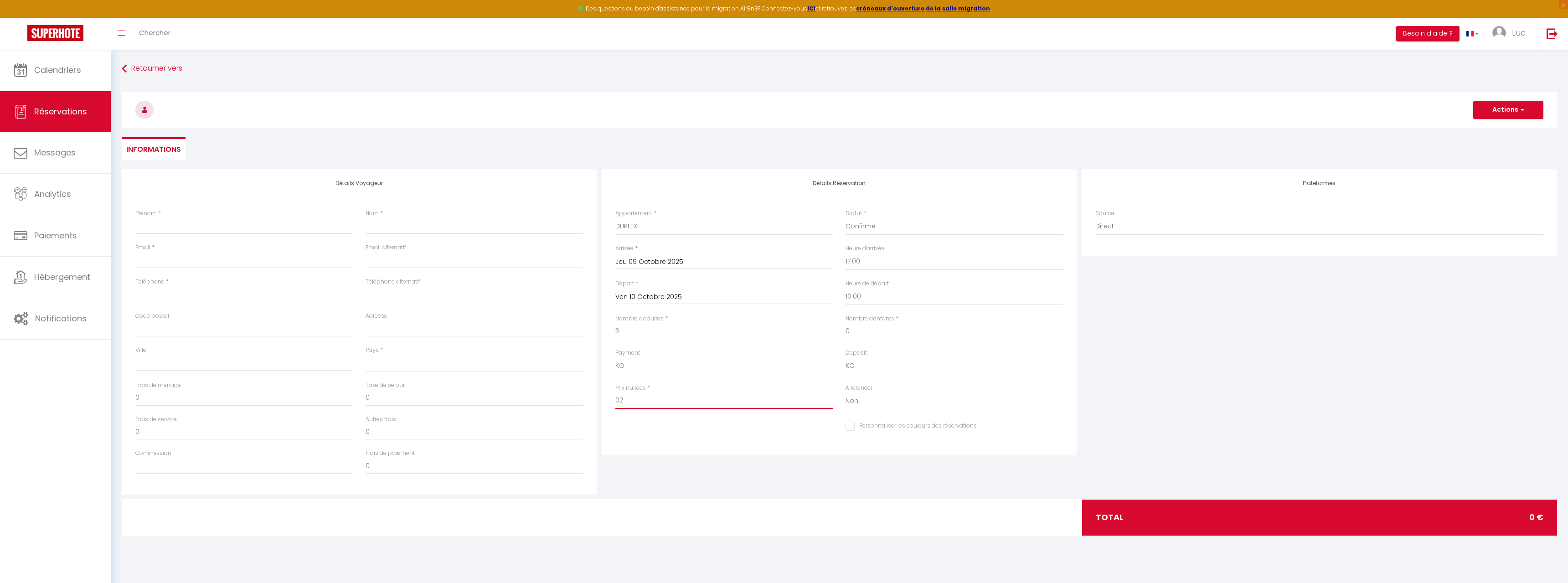
checkbox input "false"
select select
type input "027"
checkbox input "false"
type input "0270"
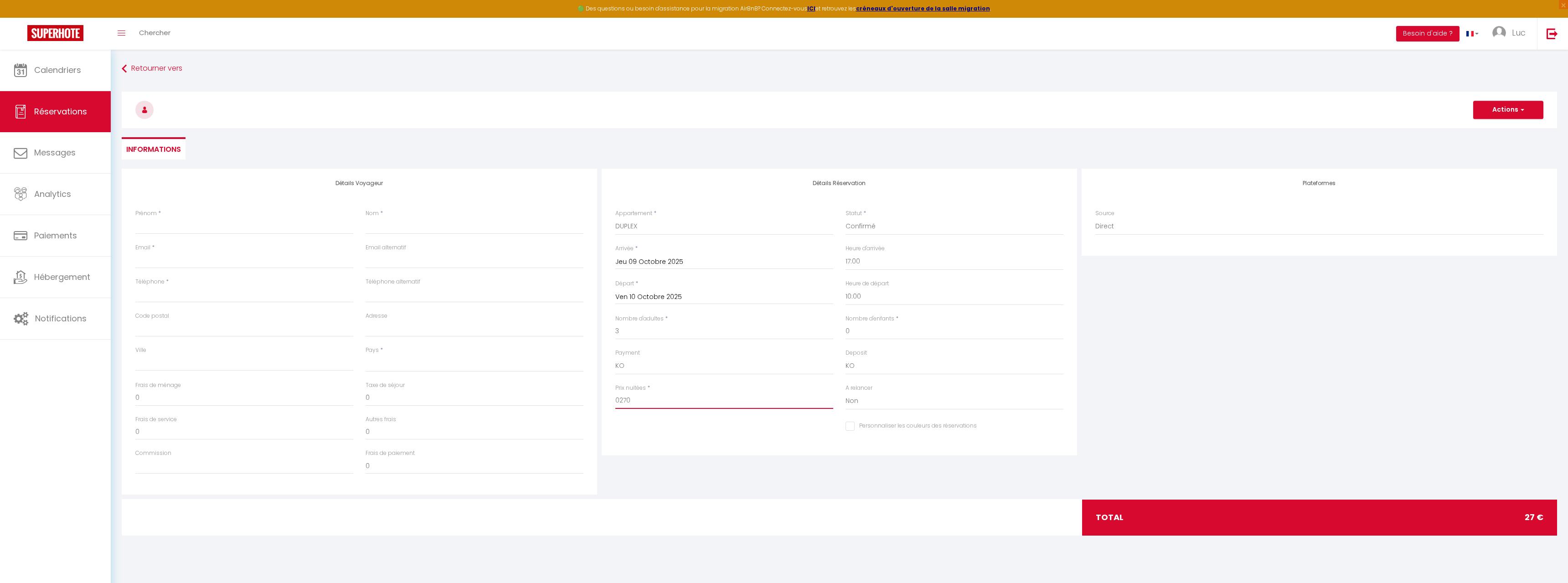
select select
checkbox input "false"
click at [620, 400] on input "0270" at bounding box center [724, 400] width 218 height 17
type input "270"
select select
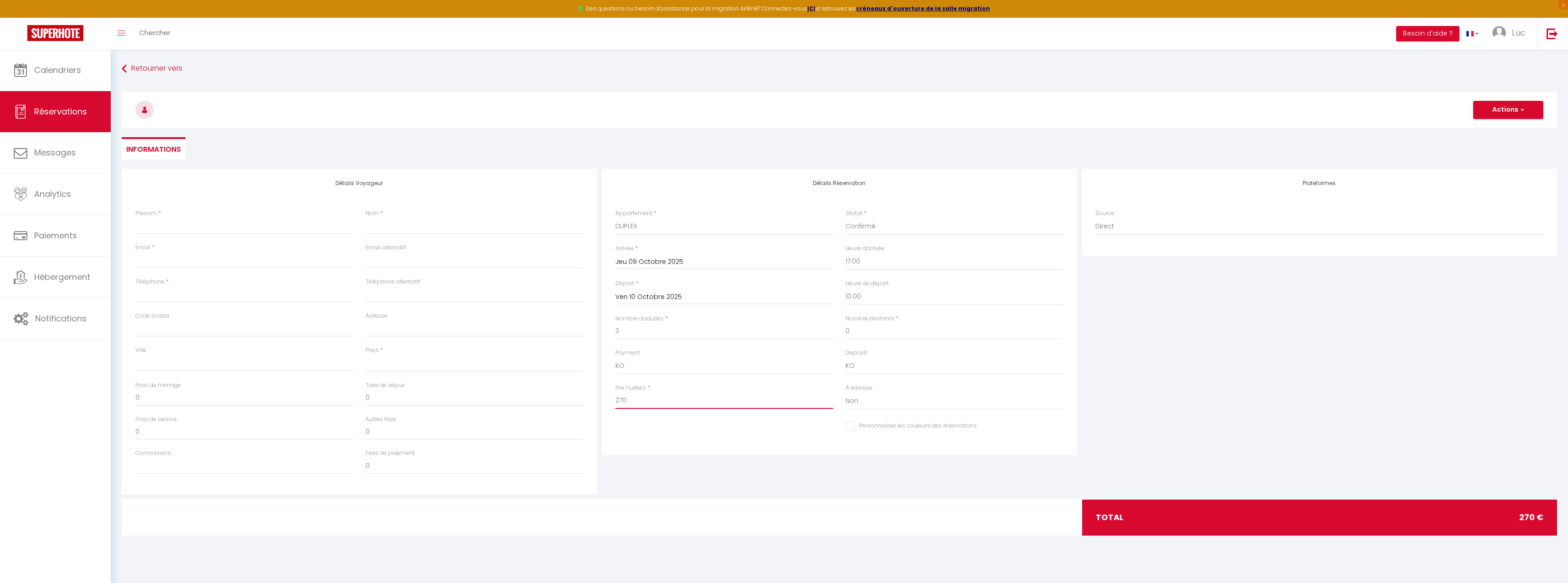
checkbox input "false"
type input "270"
click at [179, 228] on input "Prénom" at bounding box center [244, 226] width 218 height 17
click at [187, 228] on input "Prénom" at bounding box center [244, 226] width 218 height 17
type input "Z"
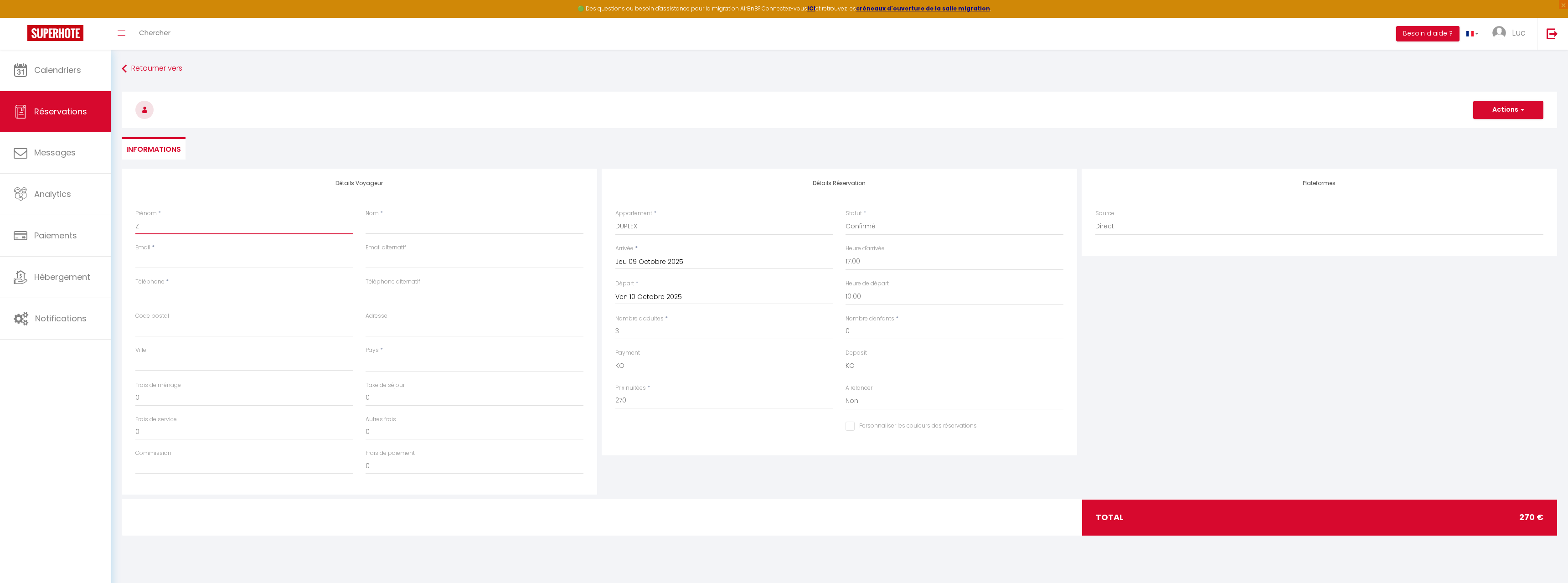
select select
checkbox input "false"
type input "ZE"
select select
checkbox input "false"
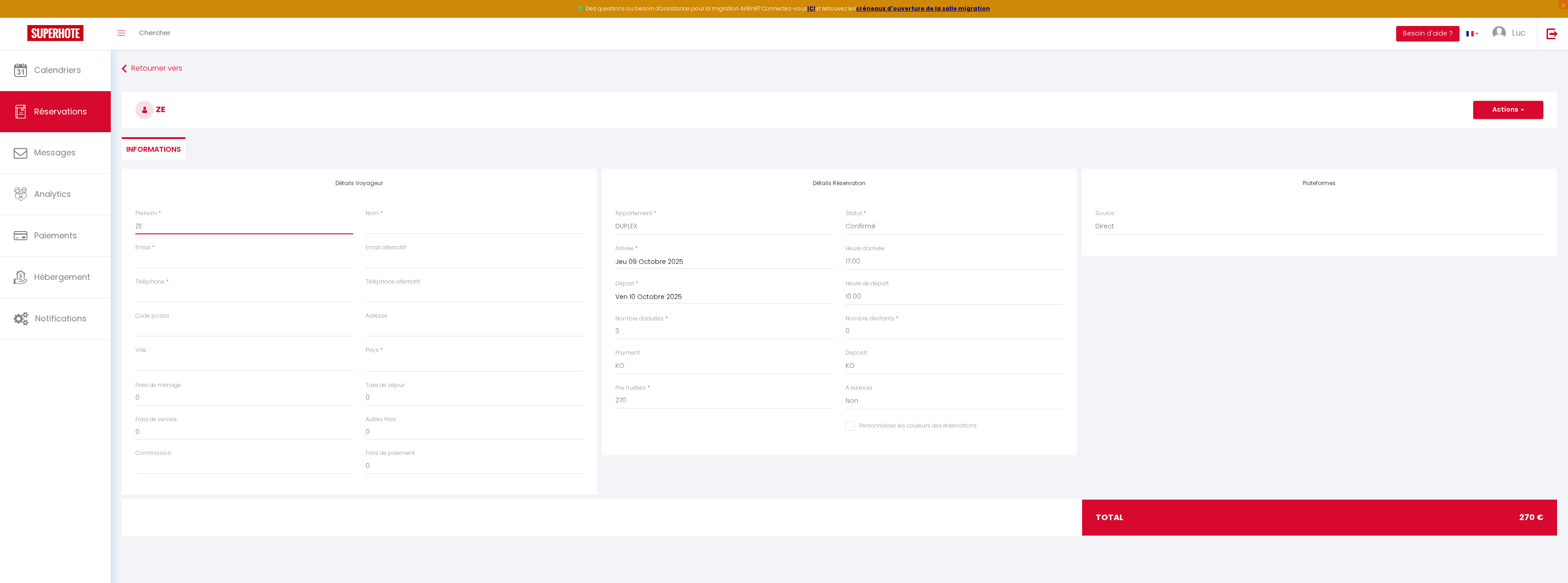
type input "ZEU"
select select
checkbox input "false"
type input "ZEUS"
select select
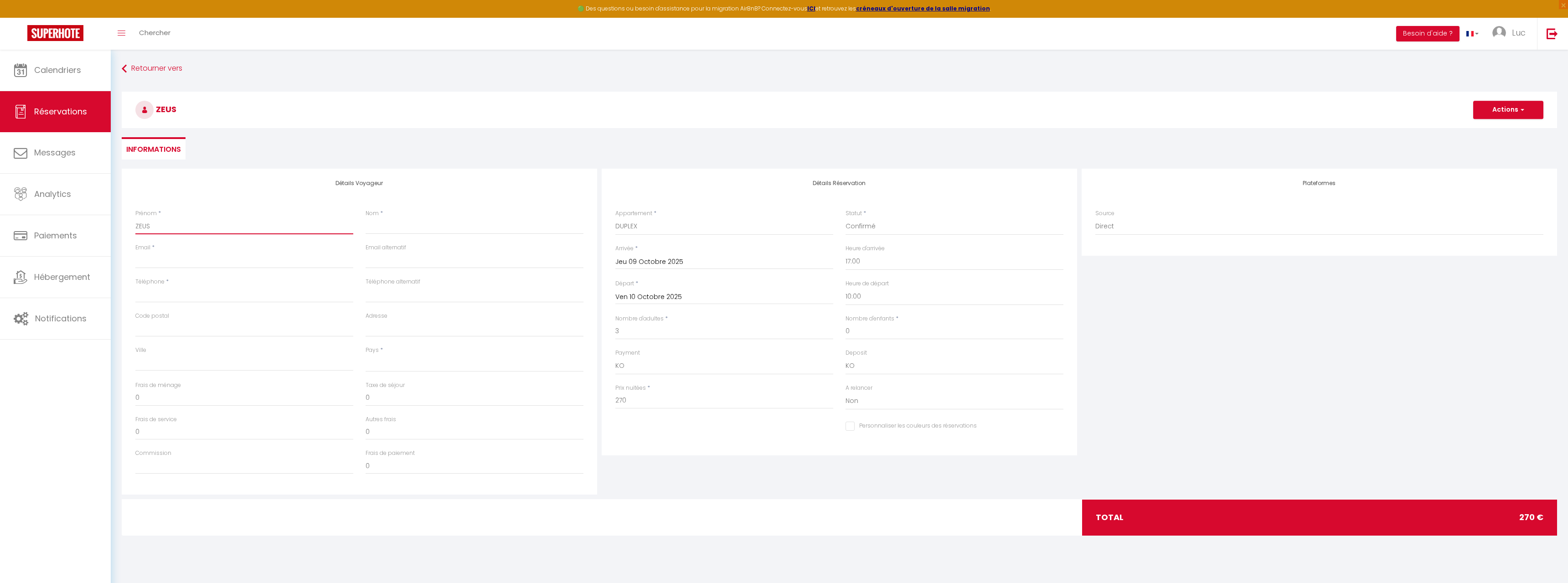
checkbox input "false"
type input "ZEUS"
click at [418, 229] on input "Nom" at bounding box center [474, 226] width 218 height 17
type input "S"
select select
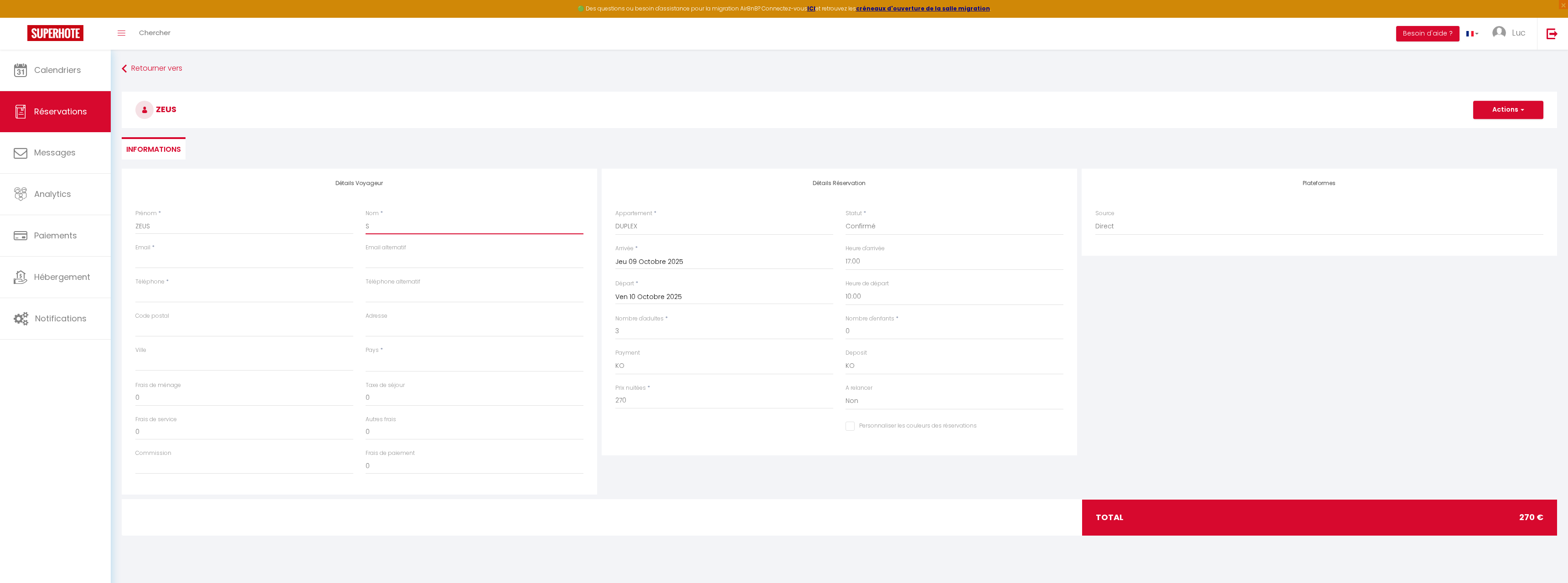
checkbox input "false"
type input "SL"
select select
checkbox input "false"
type input "SLR"
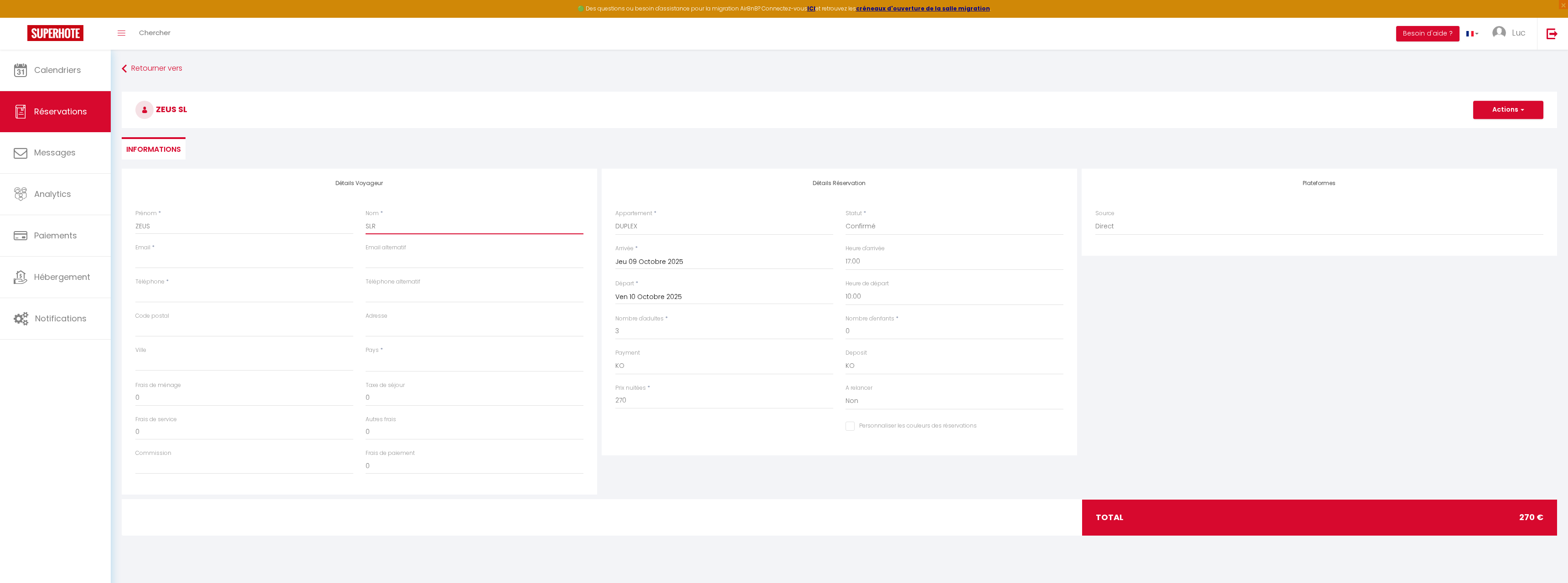
select select
checkbox input "false"
type input "SLRS"
select select
checkbox input "false"
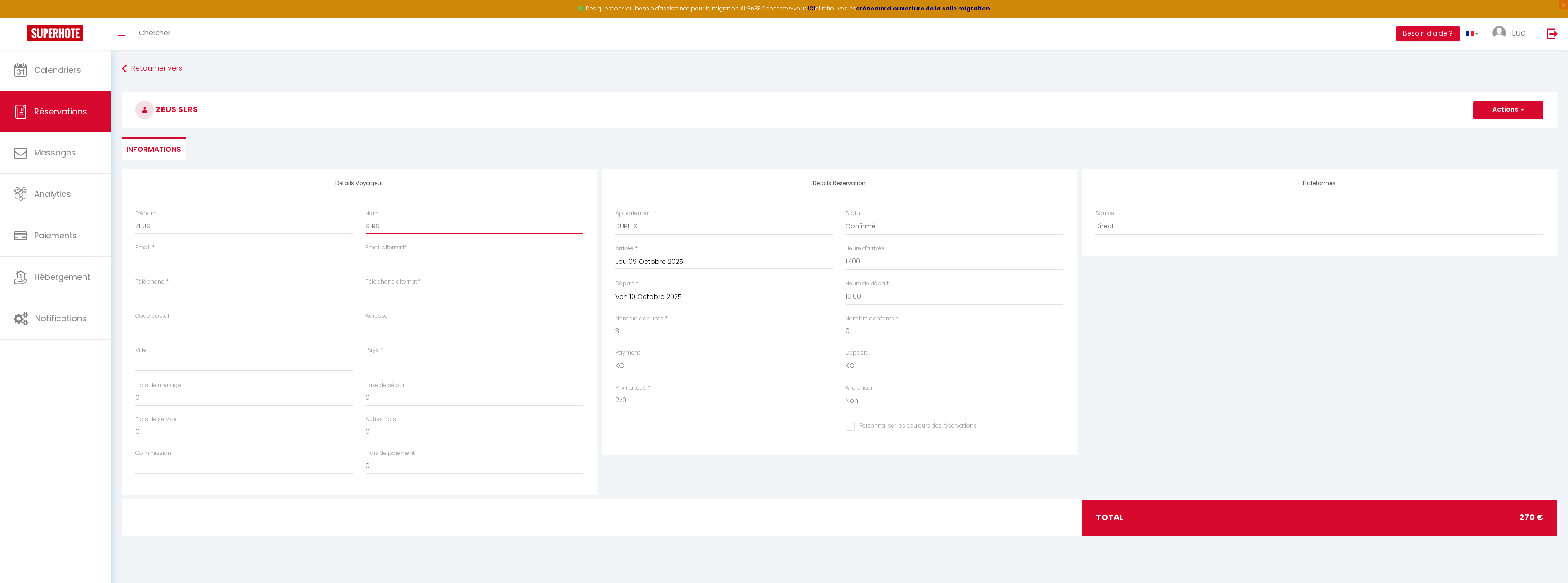
type input "SLRS"
click at [187, 297] on input "Téléphone" at bounding box center [244, 295] width 218 height 17
paste input "[PERSON_NAME][EMAIL_ADDRESS][PERSON_NAME][DOMAIN_NAME]"
type input "[PERSON_NAME][EMAIL_ADDRESS][PERSON_NAME][DOMAIN_NAME]"
select select
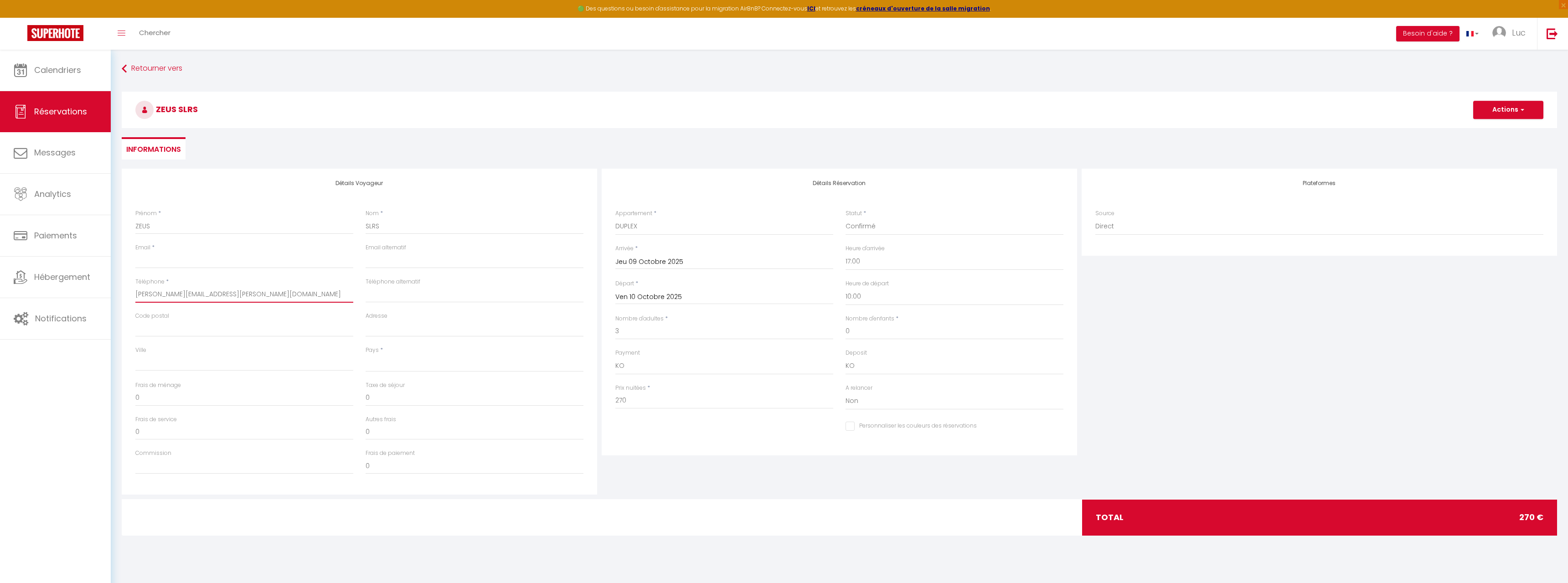
checkbox input "false"
type input "[PERSON_NAME][EMAIL_ADDRESS][PERSON_NAME][DOMAIN_NAME]"
click at [172, 264] on input "Email client" at bounding box center [244, 260] width 218 height 17
paste input "[PERSON_NAME][EMAIL_ADDRESS][PERSON_NAME][DOMAIN_NAME]"
type input "[PERSON_NAME][EMAIL_ADDRESS][PERSON_NAME][DOMAIN_NAME]"
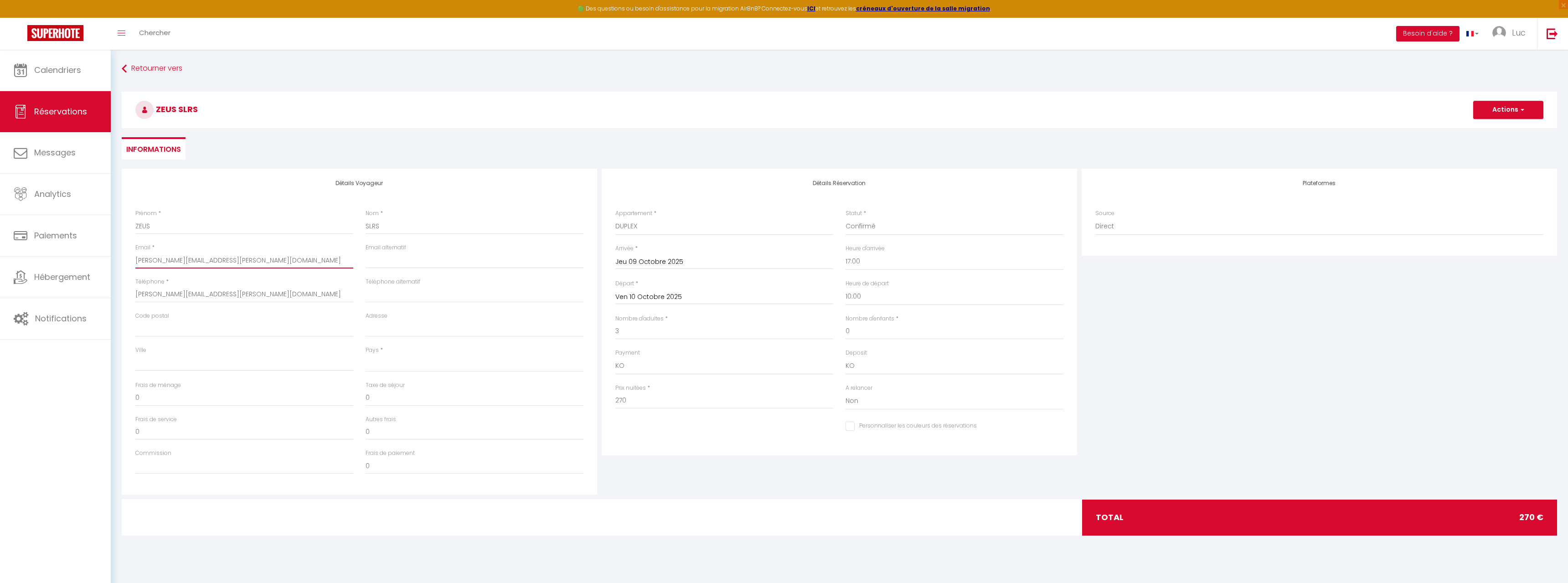
select select
checkbox input "false"
type input "[PERSON_NAME][EMAIL_ADDRESS][PERSON_NAME][DOMAIN_NAME]"
click at [254, 298] on input "[PERSON_NAME][EMAIL_ADDRESS][PERSON_NAME][DOMAIN_NAME]" at bounding box center [244, 295] width 218 height 17
type input "[PERSON_NAME][EMAIL_ADDRESS][PERSON_NAME][DOMAIN_NAME]"
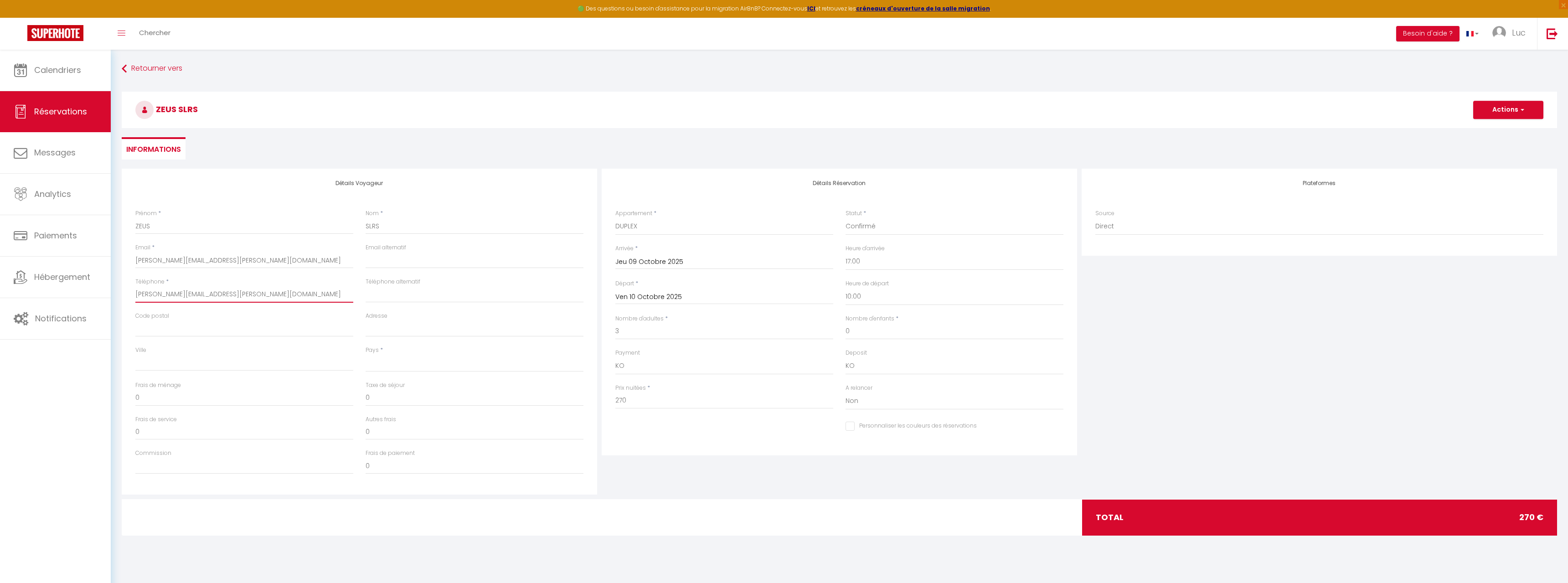
select select
checkbox input "false"
type input "[PERSON_NAME].[PERSON_NAME]@hotmail.c"
select select
checkbox input "false"
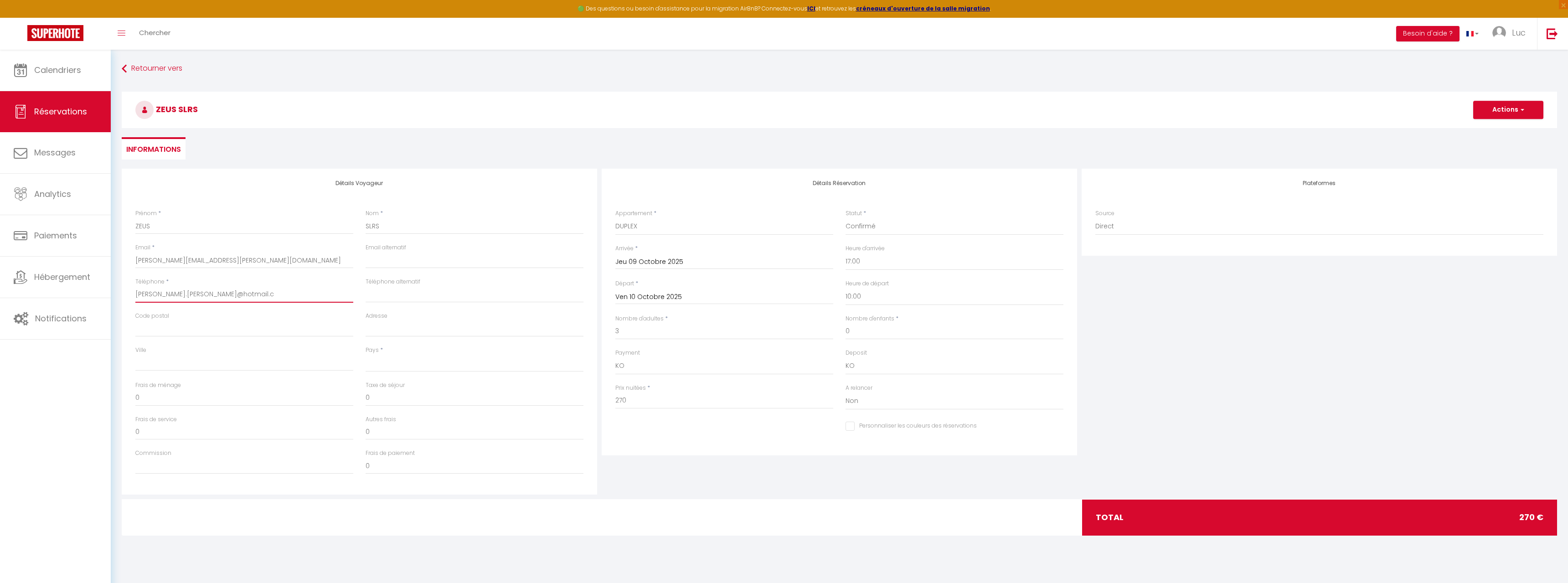
type input "[PERSON_NAME][EMAIL_ADDRESS][PERSON_NAME]."
select select
checkbox input "false"
type input "[PERSON_NAME][EMAIL_ADDRESS][PERSON_NAME]"
select select
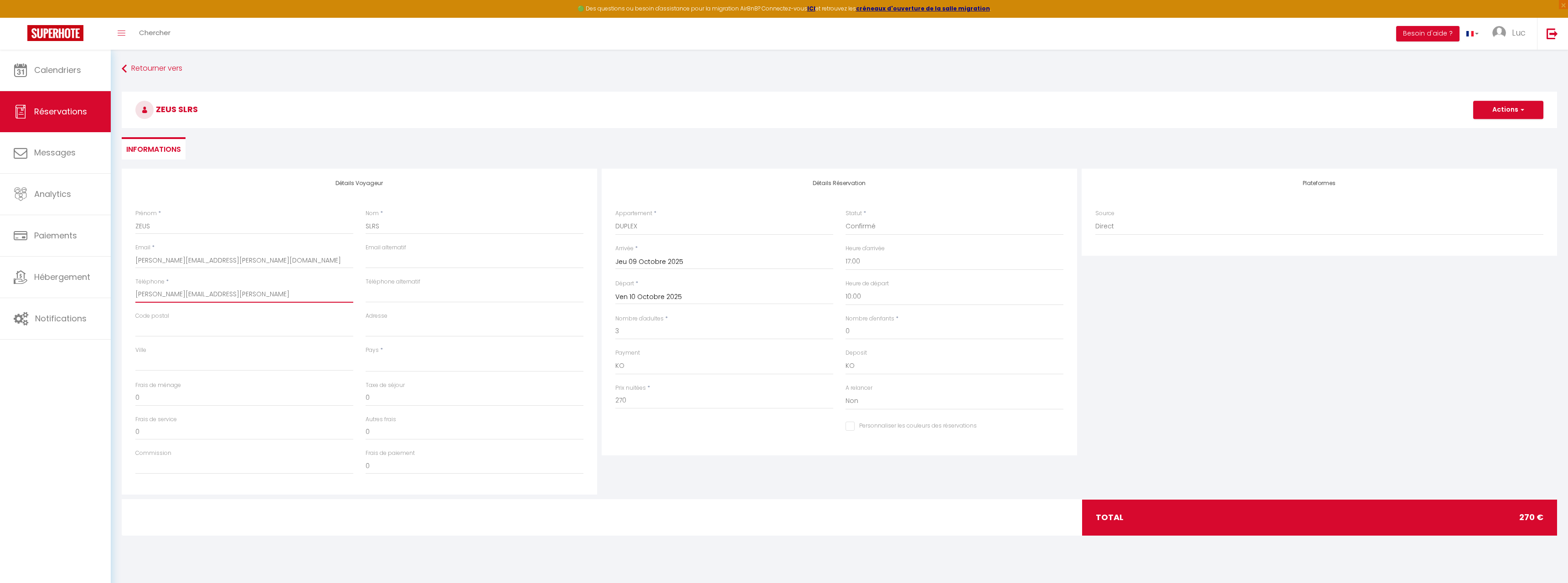
checkbox input "false"
type input "[PERSON_NAME].[PERSON_NAME]@hotmai"
select select
checkbox input "false"
type input "[PERSON_NAME].[PERSON_NAME]@hotma"
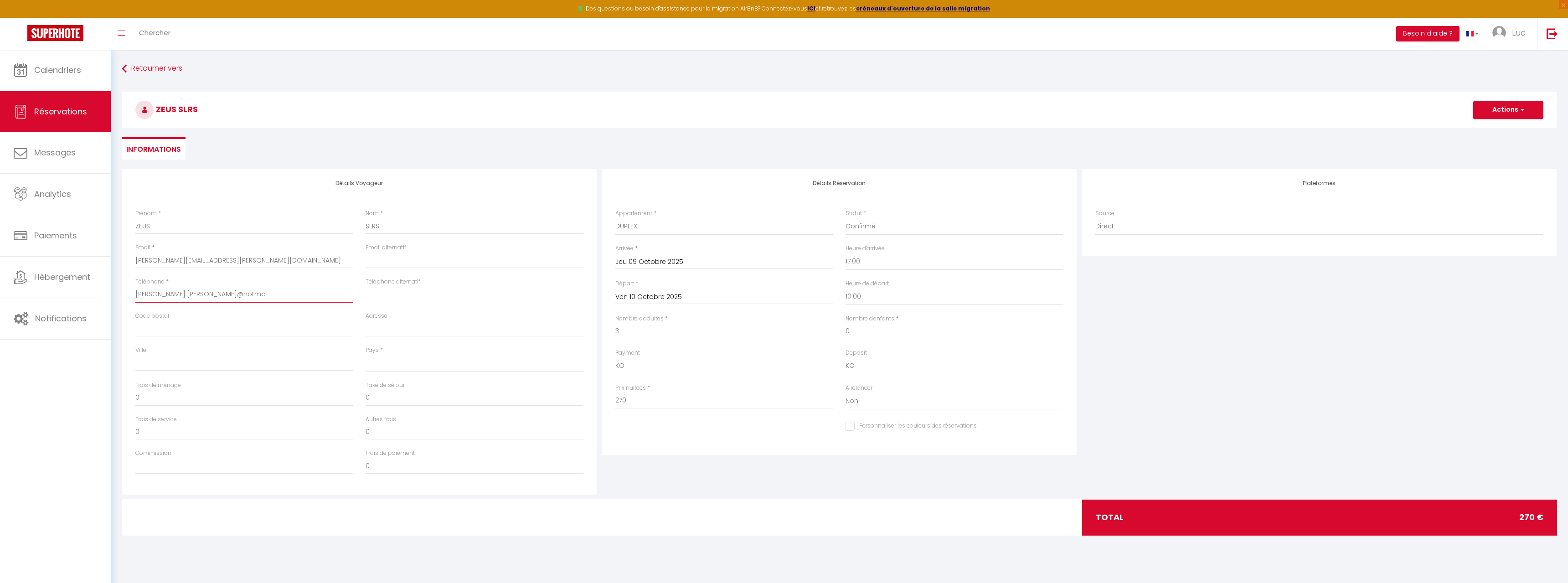
select select
checkbox input "false"
type input "[PERSON_NAME].[PERSON_NAME]@hotm"
select select
checkbox input "false"
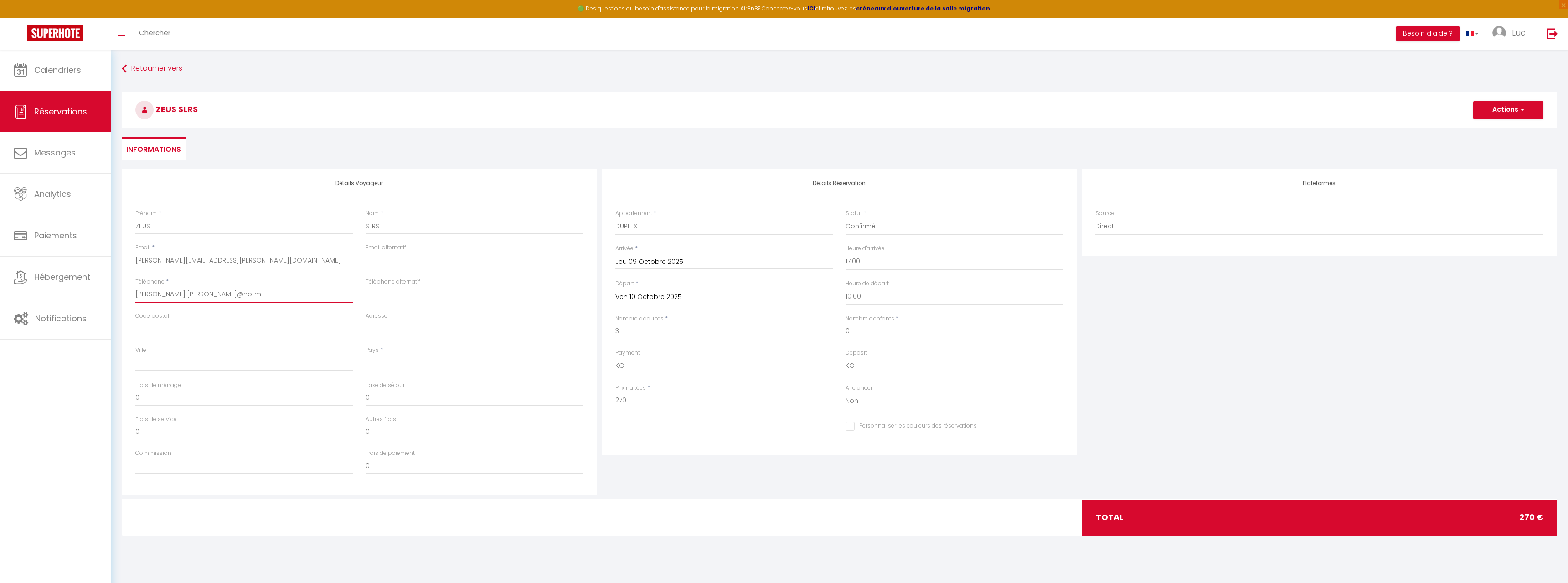
type input "[PERSON_NAME].[PERSON_NAME]@hot"
select select
checkbox input "false"
type input "[PERSON_NAME].[PERSON_NAME]@ho"
select select
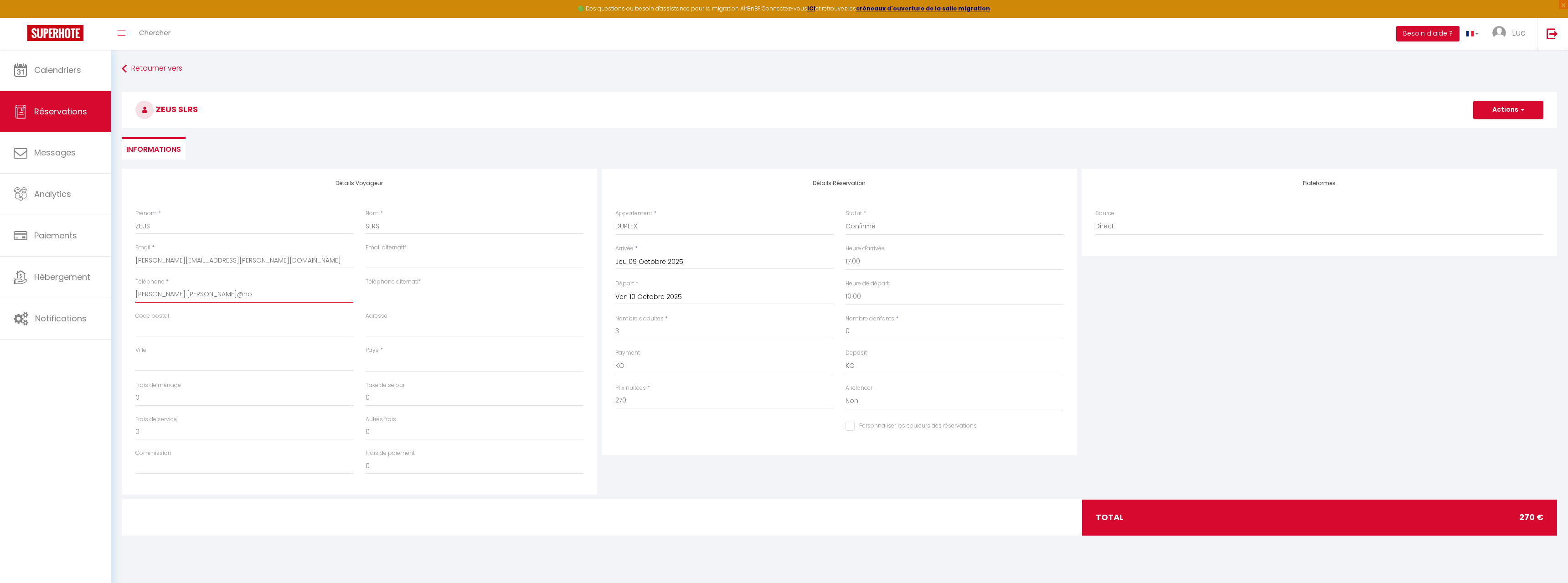
checkbox input "false"
type input "[PERSON_NAME].[PERSON_NAME]@h"
select select
checkbox input "false"
type input "[PERSON_NAME].[PERSON_NAME]@"
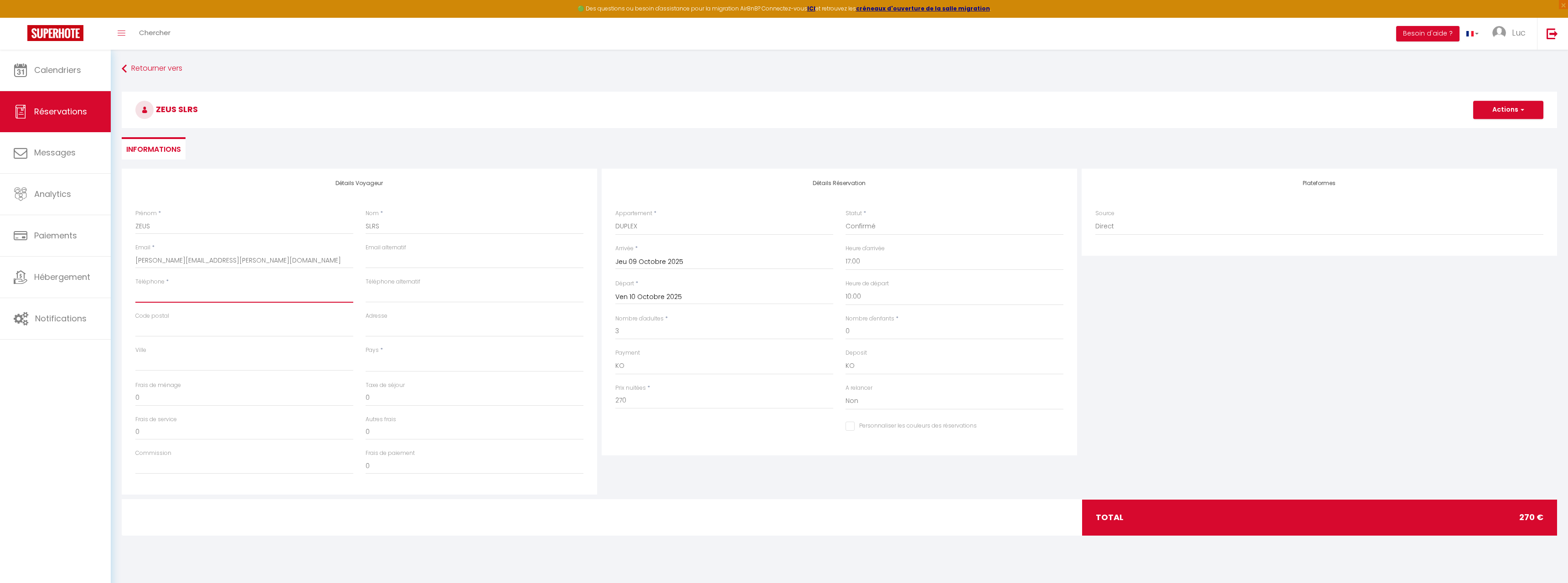
paste input "[PHONE_NUMBER]"
click at [383, 329] on input "Adresse" at bounding box center [474, 329] width 218 height 17
click at [394, 329] on input "Via G. [GEOGRAPHIC_DATA]" at bounding box center [474, 329] width 218 height 17
click at [152, 329] on input "Code postal" at bounding box center [244, 329] width 218 height 17
click at [255, 363] on input "Ville" at bounding box center [244, 363] width 218 height 17
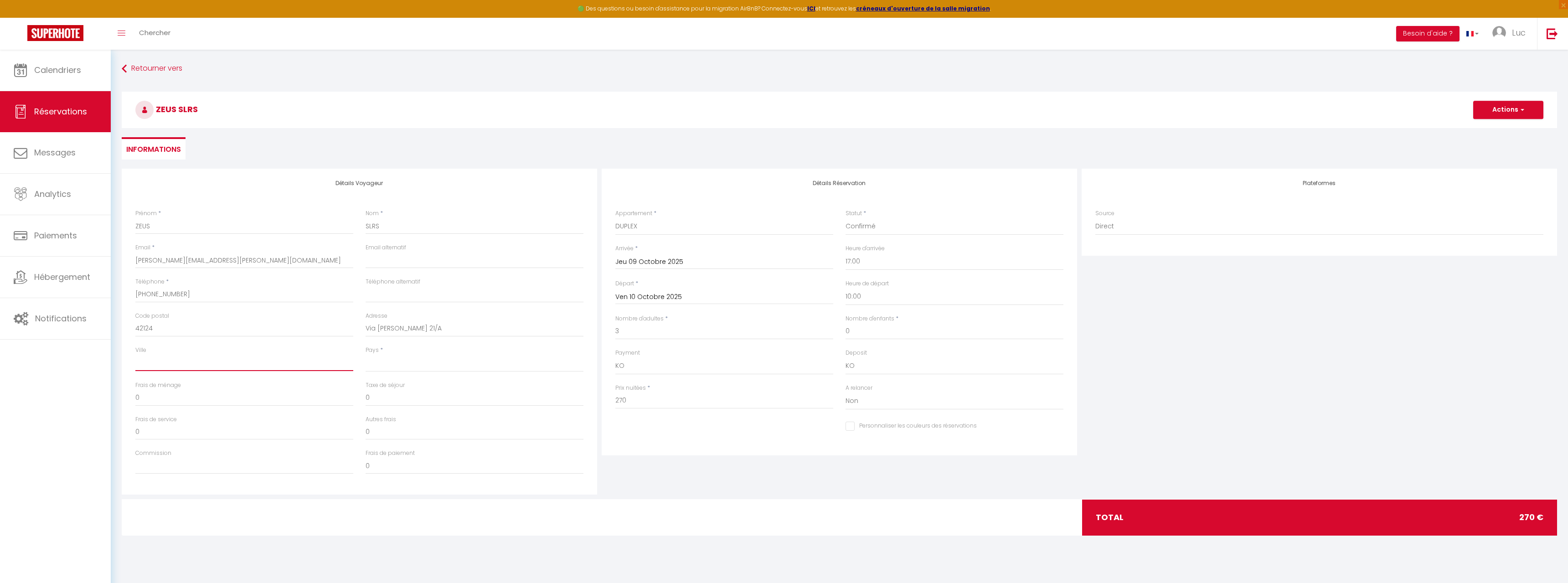
click at [153, 366] on input "Ville" at bounding box center [244, 363] width 218 height 17
click at [366, 355] on select "[GEOGRAPHIC_DATA] [GEOGRAPHIC_DATA] [GEOGRAPHIC_DATA] [GEOGRAPHIC_DATA] [GEOGRA…" at bounding box center [474, 363] width 218 height 17
click option "[GEOGRAPHIC_DATA]" at bounding box center [0, 0] width 0 height 0
click at [135, 398] on div "Frais de ménage 0" at bounding box center [244, 398] width 230 height 34
click at [136, 398] on input "0" at bounding box center [244, 398] width 218 height 17
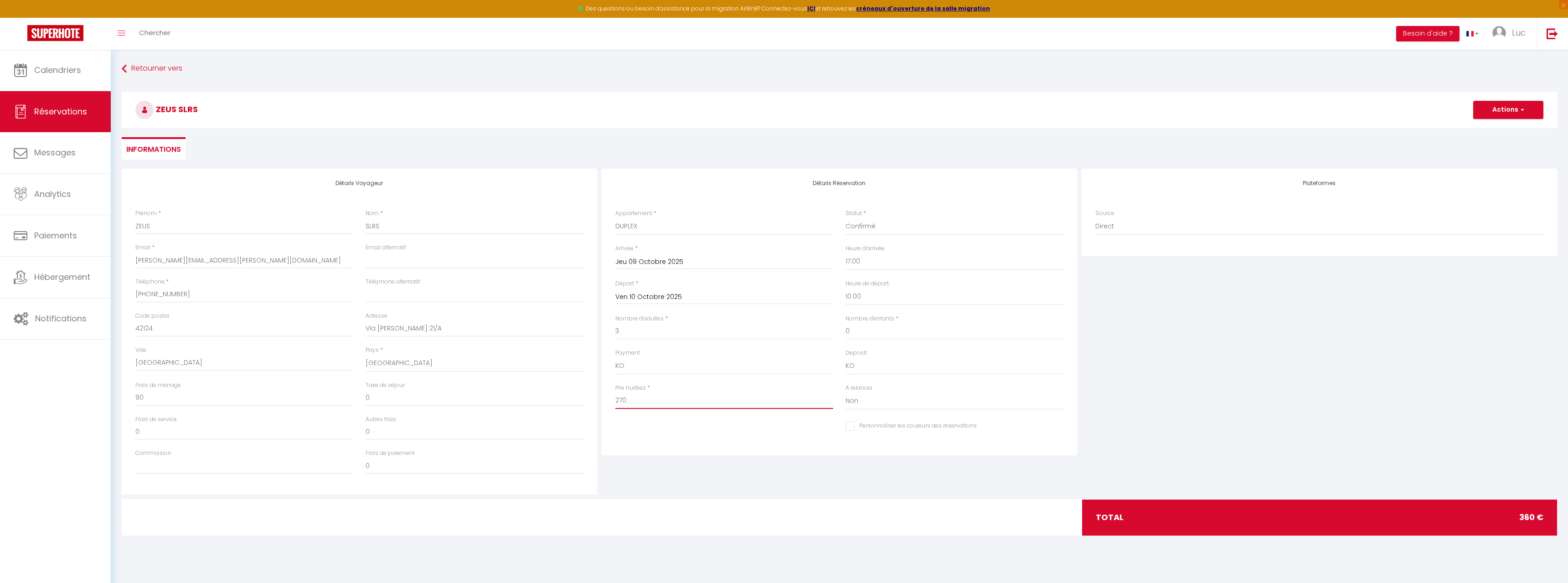
drag, startPoint x: 628, startPoint y: 404, endPoint x: 605, endPoint y: 400, distance: 23.3
click at [615, 400] on input "270" at bounding box center [724, 400] width 218 height 17
drag, startPoint x: 148, startPoint y: 399, endPoint x: 122, endPoint y: 394, distance: 26.5
click at [135, 394] on input "0" at bounding box center [244, 398] width 218 height 17
click at [637, 400] on input "160" at bounding box center [724, 400] width 218 height 17
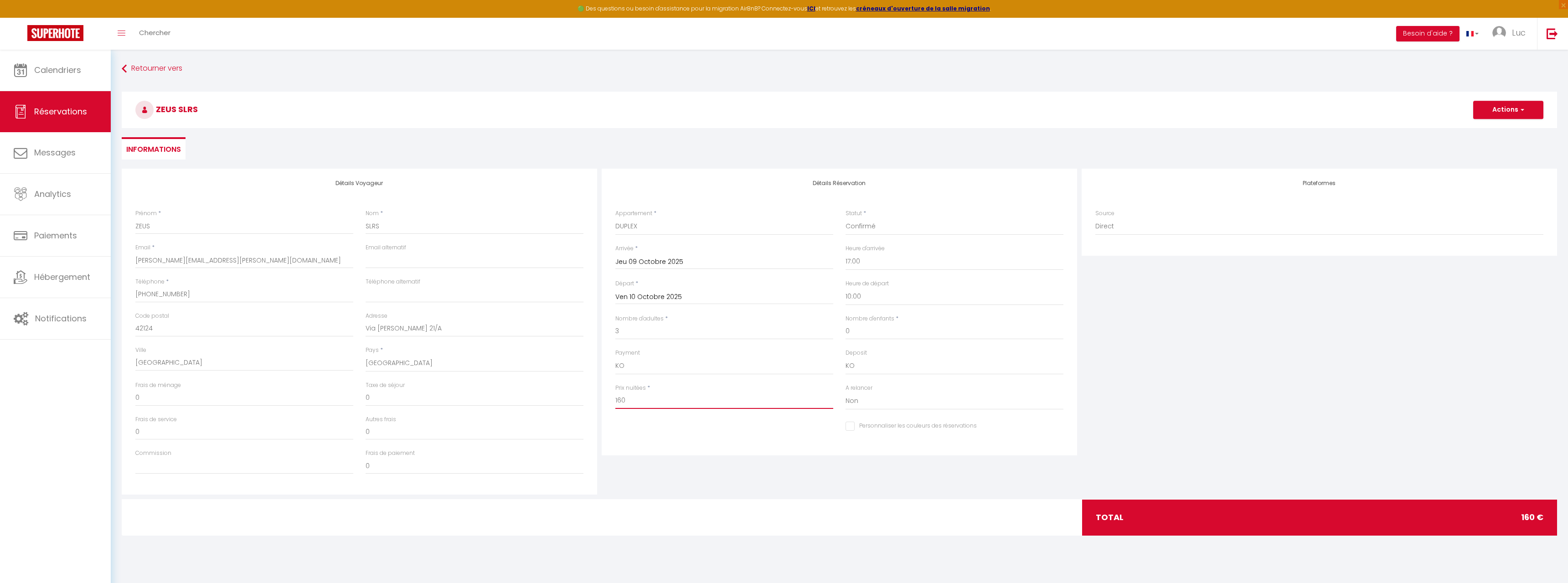
drag, startPoint x: 637, startPoint y: 400, endPoint x: 598, endPoint y: 400, distance: 39.0
click at [615, 400] on input "160" at bounding box center [724, 400] width 218 height 17
click at [660, 297] on input "Ven 10 Octobre 2025" at bounding box center [724, 297] width 218 height 12
click at [736, 371] on span "11" at bounding box center [741, 366] width 19 height 18
click at [637, 400] on input "349" at bounding box center [724, 400] width 218 height 17
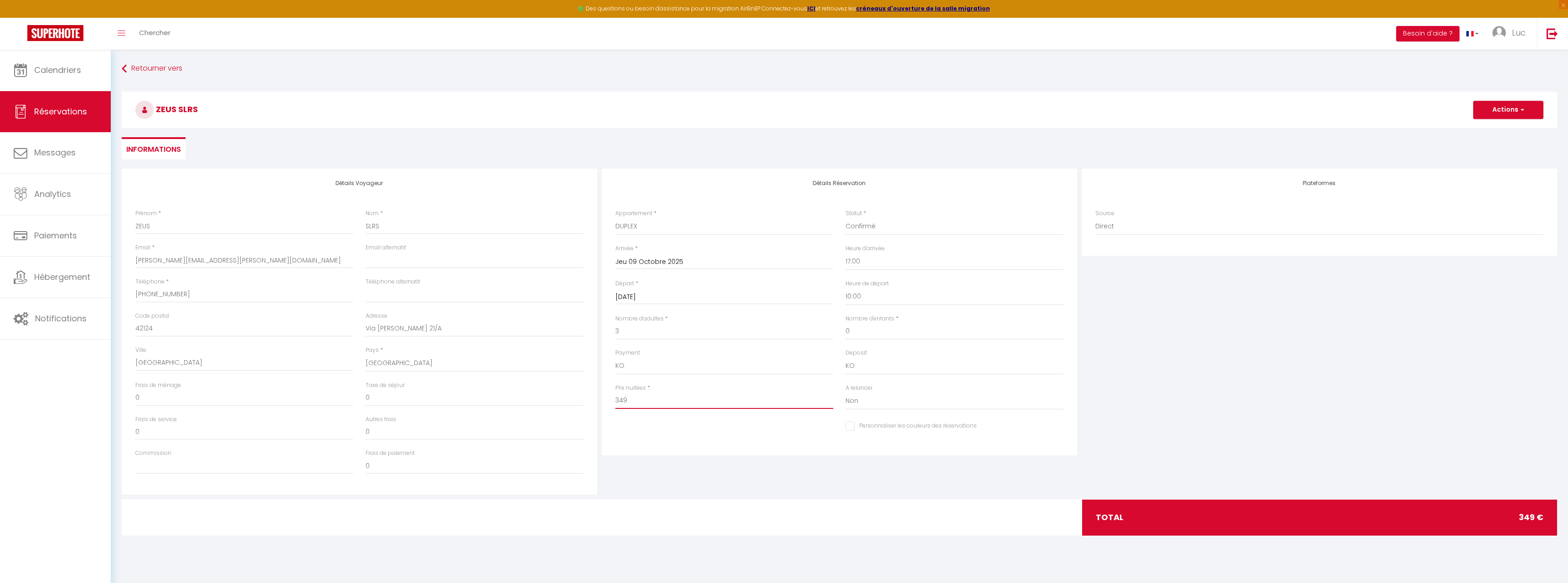
drag, startPoint x: 645, startPoint y: 401, endPoint x: 602, endPoint y: 400, distance: 43.0
click at [615, 400] on input "349" at bounding box center [724, 400] width 218 height 17
click at [1520, 108] on span "button" at bounding box center [1521, 110] width 5 height 8
click at [1485, 128] on link "Enregistrer" at bounding box center [1499, 130] width 72 height 12
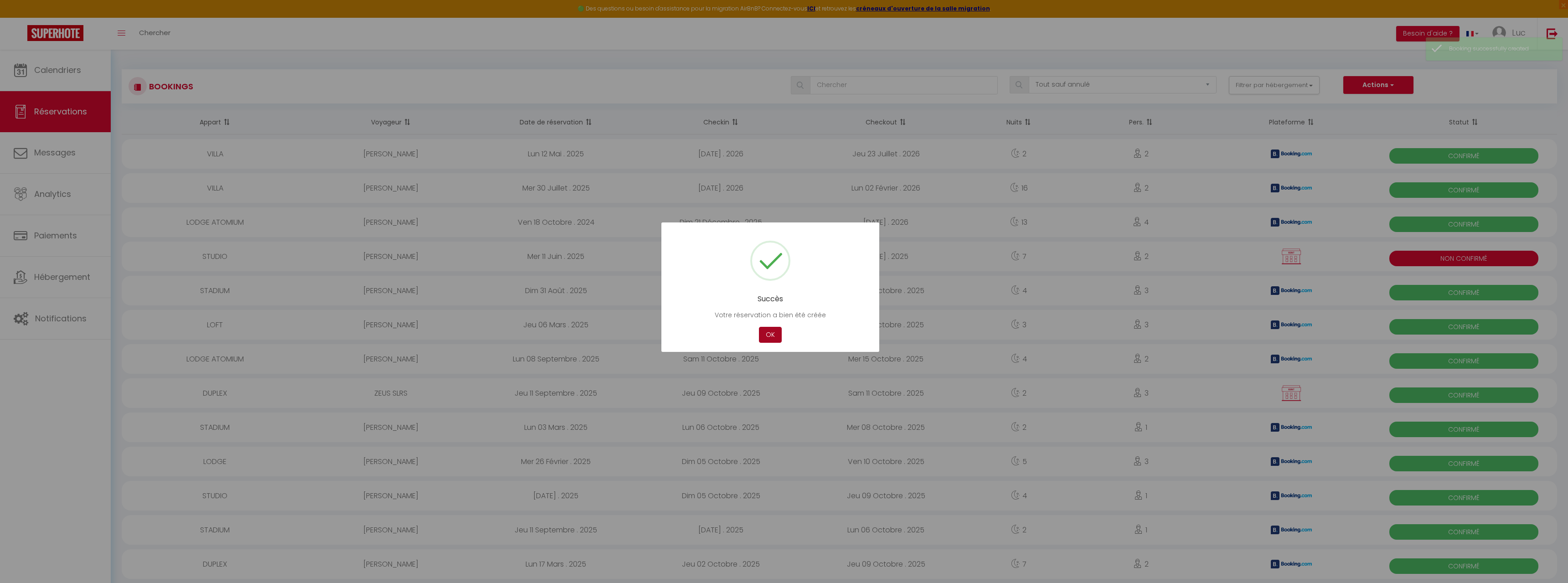
click at [766, 336] on button "OK" at bounding box center [771, 335] width 23 height 16
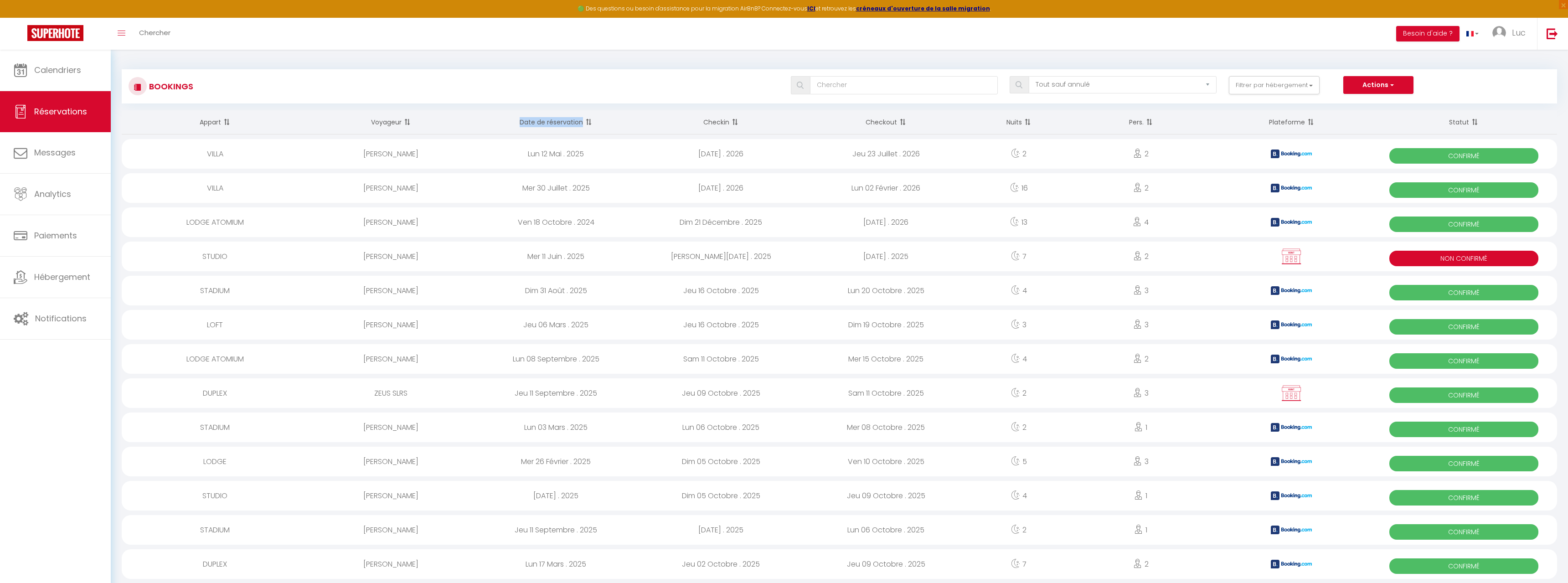
click at [591, 122] on span at bounding box center [588, 122] width 9 height 18
click at [549, 185] on div "Jeu 11 Septembre . 2025" at bounding box center [556, 188] width 165 height 29
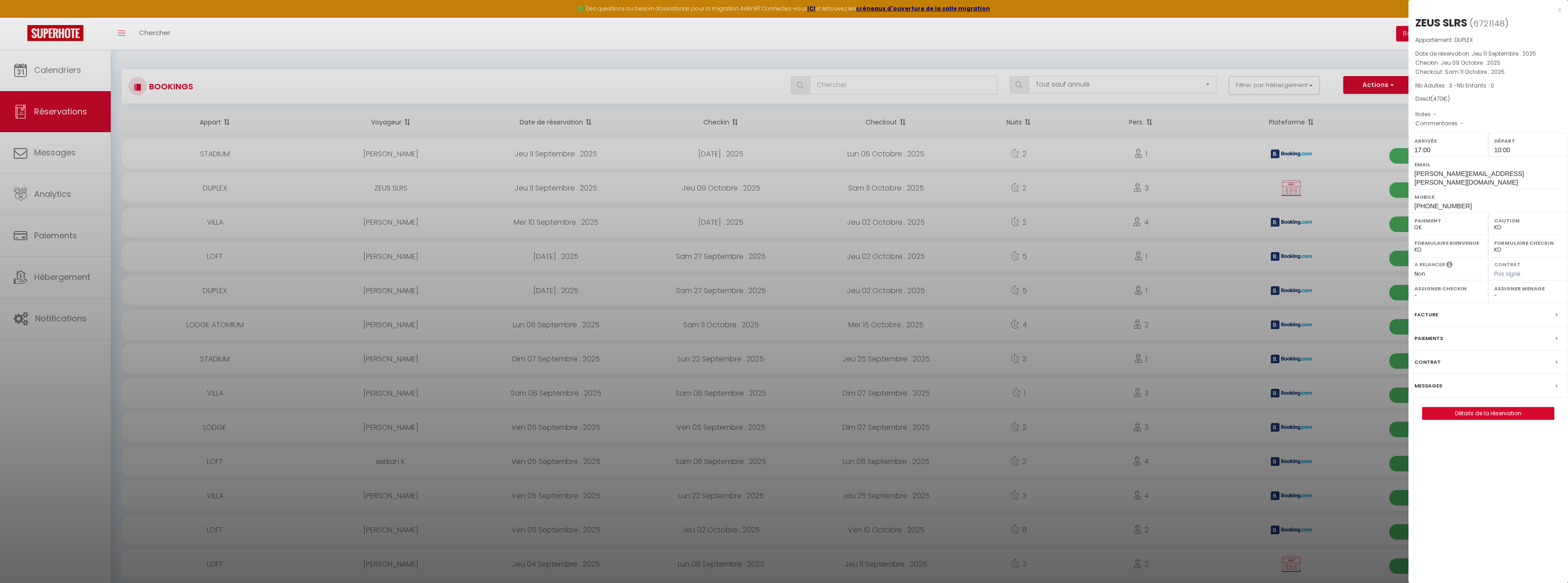
click at [1440, 333] on label "Paiements" at bounding box center [1429, 338] width 29 height 9
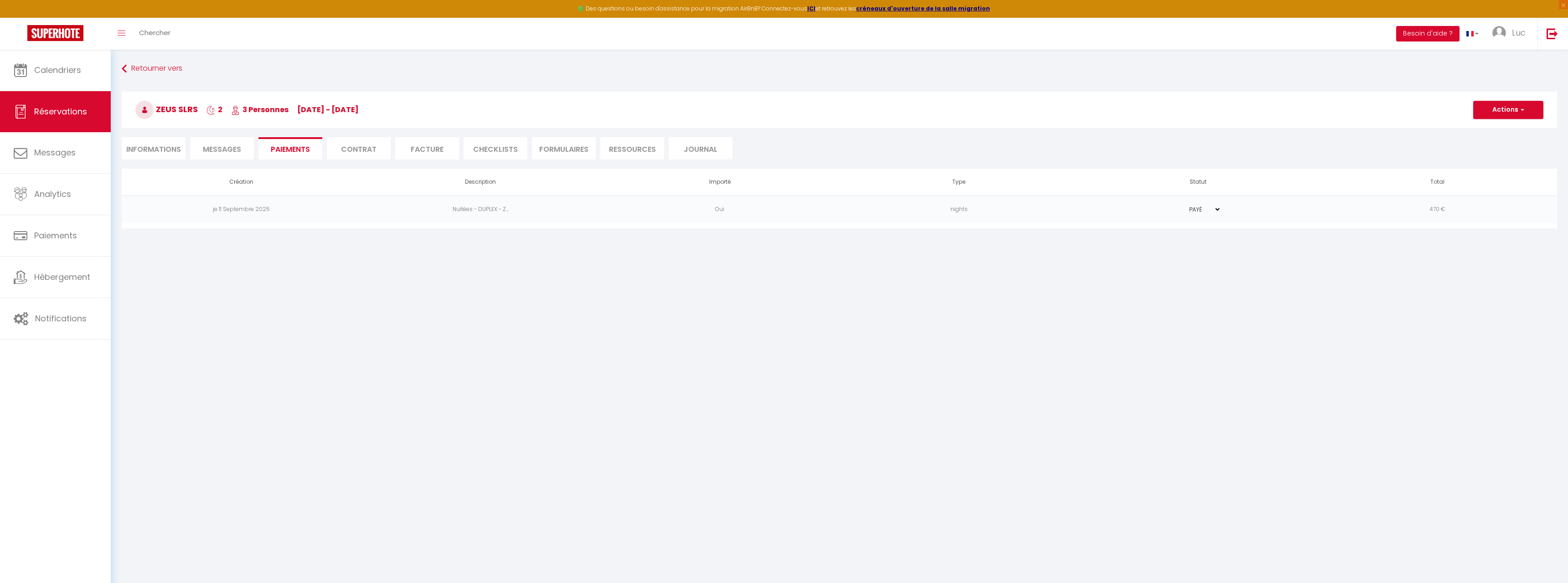
click at [1176, 205] on select "PAYÉ EN ATTENTE" at bounding box center [1198, 209] width 46 height 9
click option "EN ATTENTE" at bounding box center [0, 0] width 0 height 0
click at [1500, 109] on button "Actions" at bounding box center [1508, 109] width 70 height 18
click at [1494, 153] on link "Créer nouveau lien paiement" at bounding box center [1518, 154] width 112 height 12
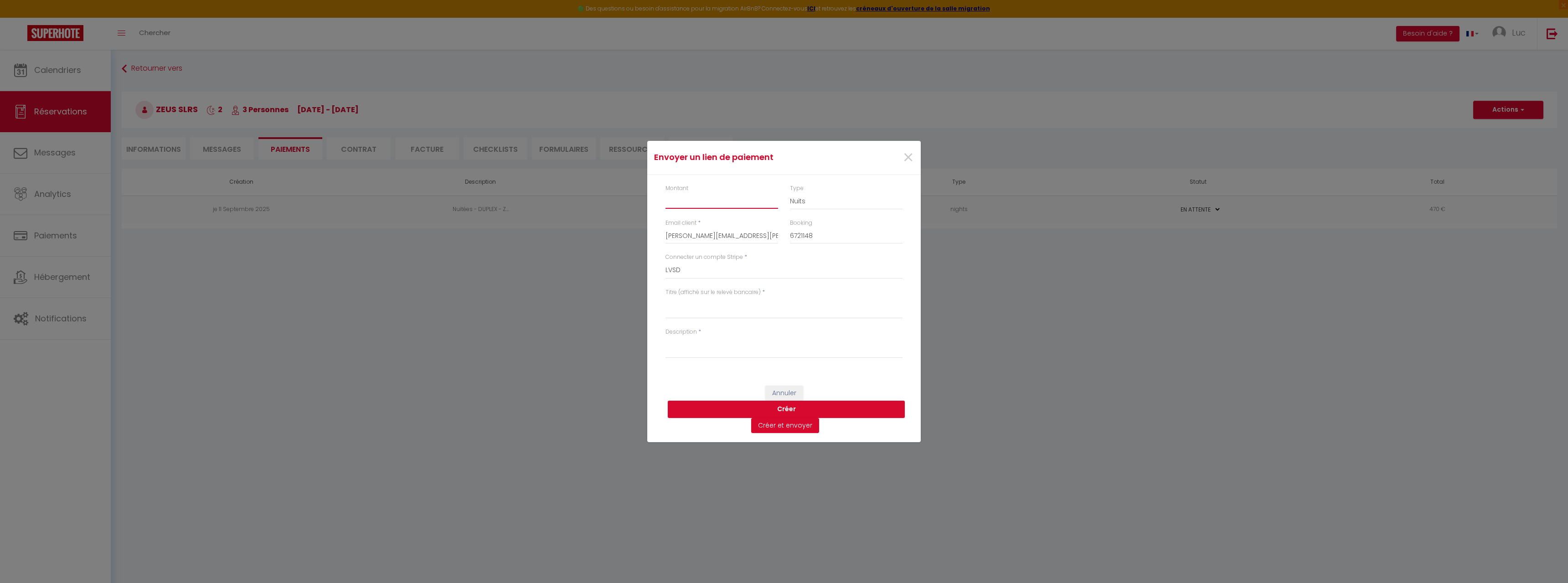
click at [678, 202] on input "Montant" at bounding box center [722, 200] width 112 height 17
click at [679, 310] on textarea "Titre (affiché sur le relevé bancaire)" at bounding box center [784, 307] width 237 height 22
click at [665, 304] on textarea "9 - [DATE]" at bounding box center [784, 307] width 237 height 22
drag, startPoint x: 666, startPoint y: 304, endPoint x: 804, endPoint y: 305, distance: 138.0
click at [804, 305] on textarea "BOOKING DUPLEX / 3 PERSONS / 9 - [DATE]" at bounding box center [784, 307] width 237 height 22
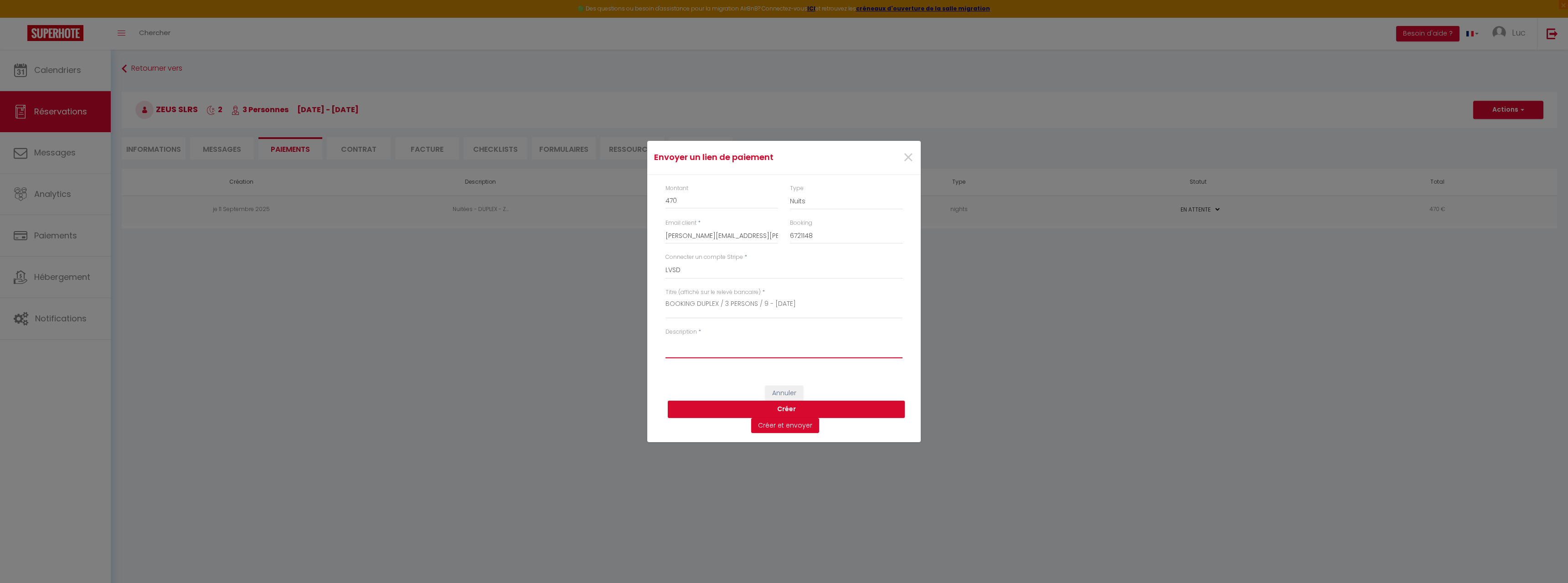
click at [693, 347] on textarea "Description" at bounding box center [784, 347] width 237 height 22
paste textarea "BOOKING DUPLEX / 3 PERSONS / 9 - [DATE]"
click at [783, 428] on button "Créer et envoyer" at bounding box center [785, 425] width 68 height 15
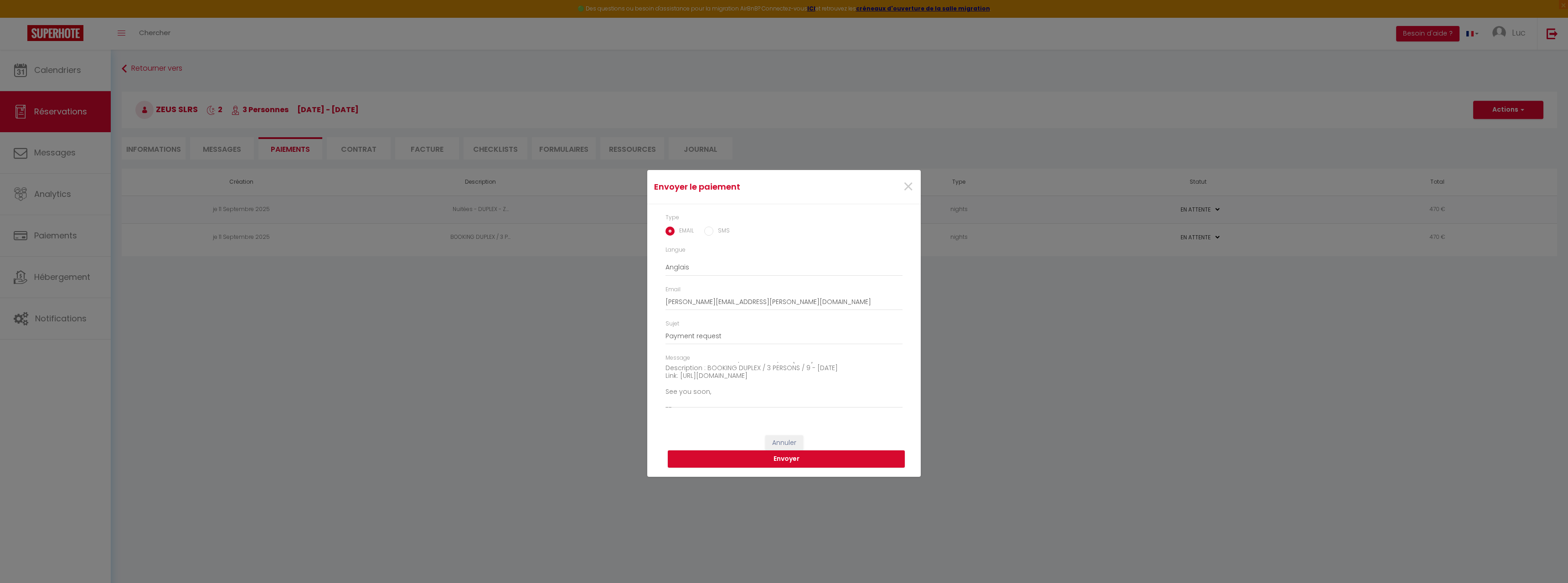
scroll to position [56, 0]
click at [766, 458] on button "Envoyer" at bounding box center [786, 459] width 237 height 17
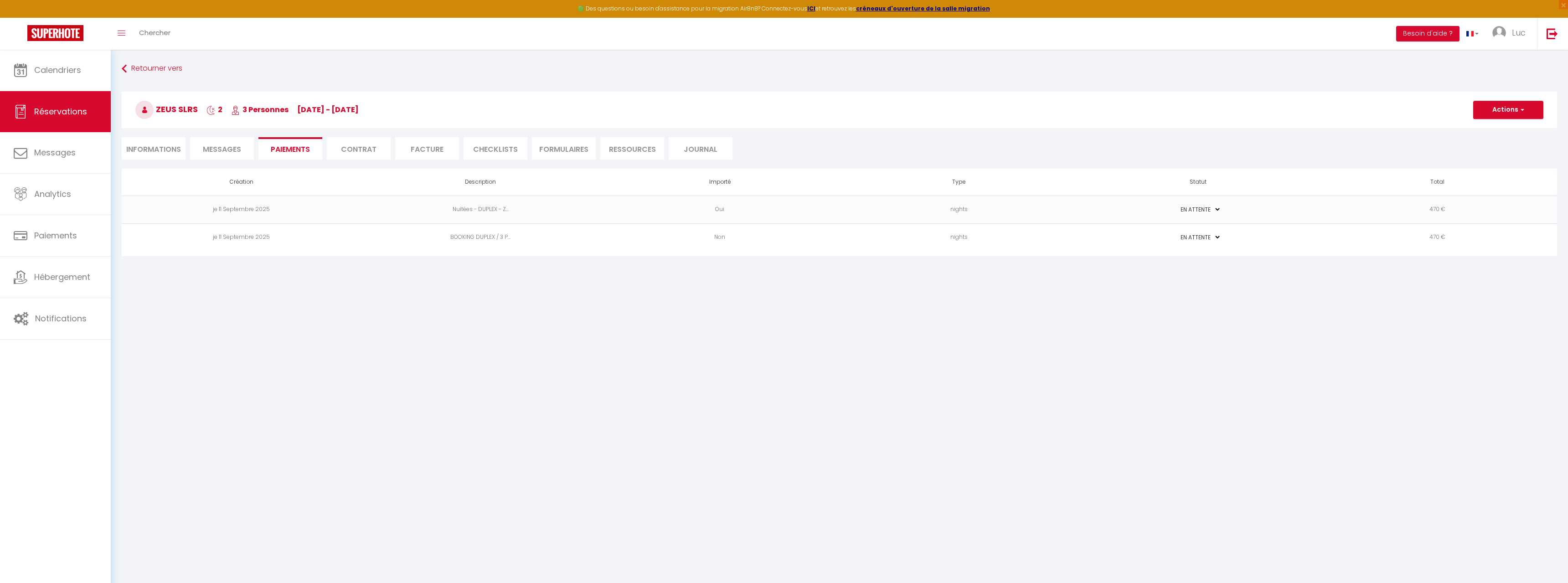
click at [168, 147] on li "Informations" at bounding box center [153, 148] width 64 height 22
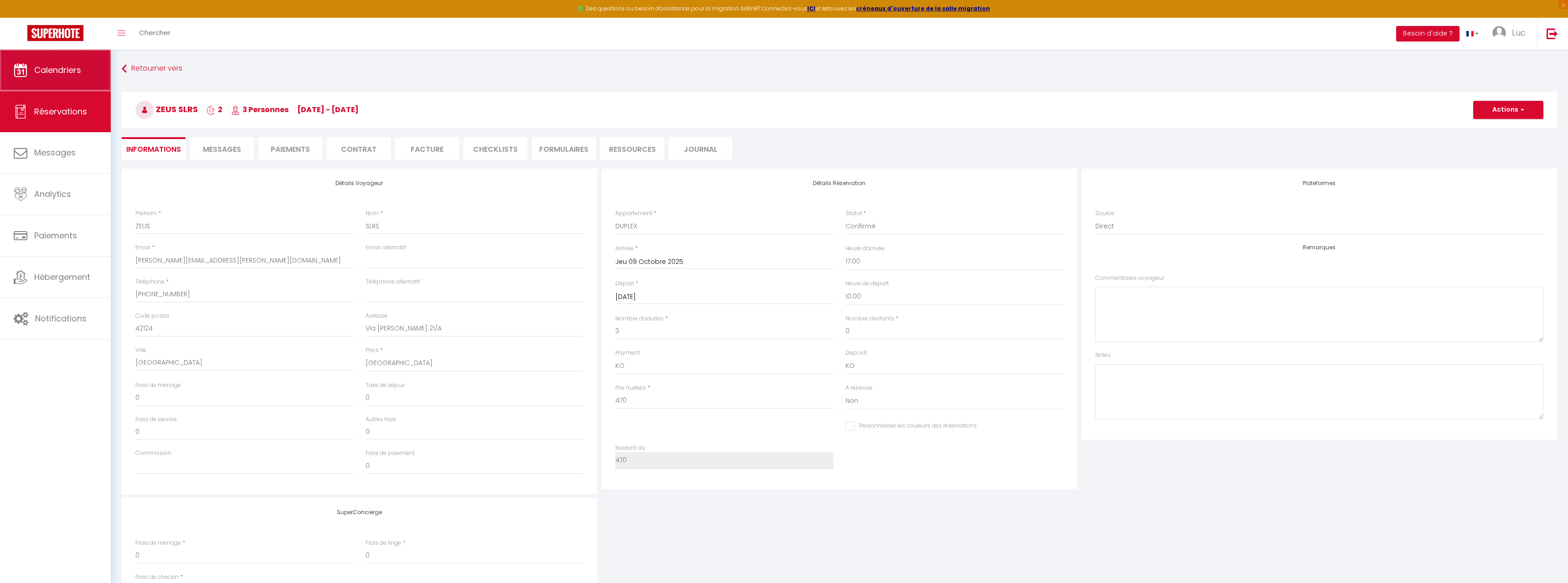
click at [59, 71] on span "Calendriers" at bounding box center [58, 70] width 47 height 11
